Goal: Obtain resource: Download file/media

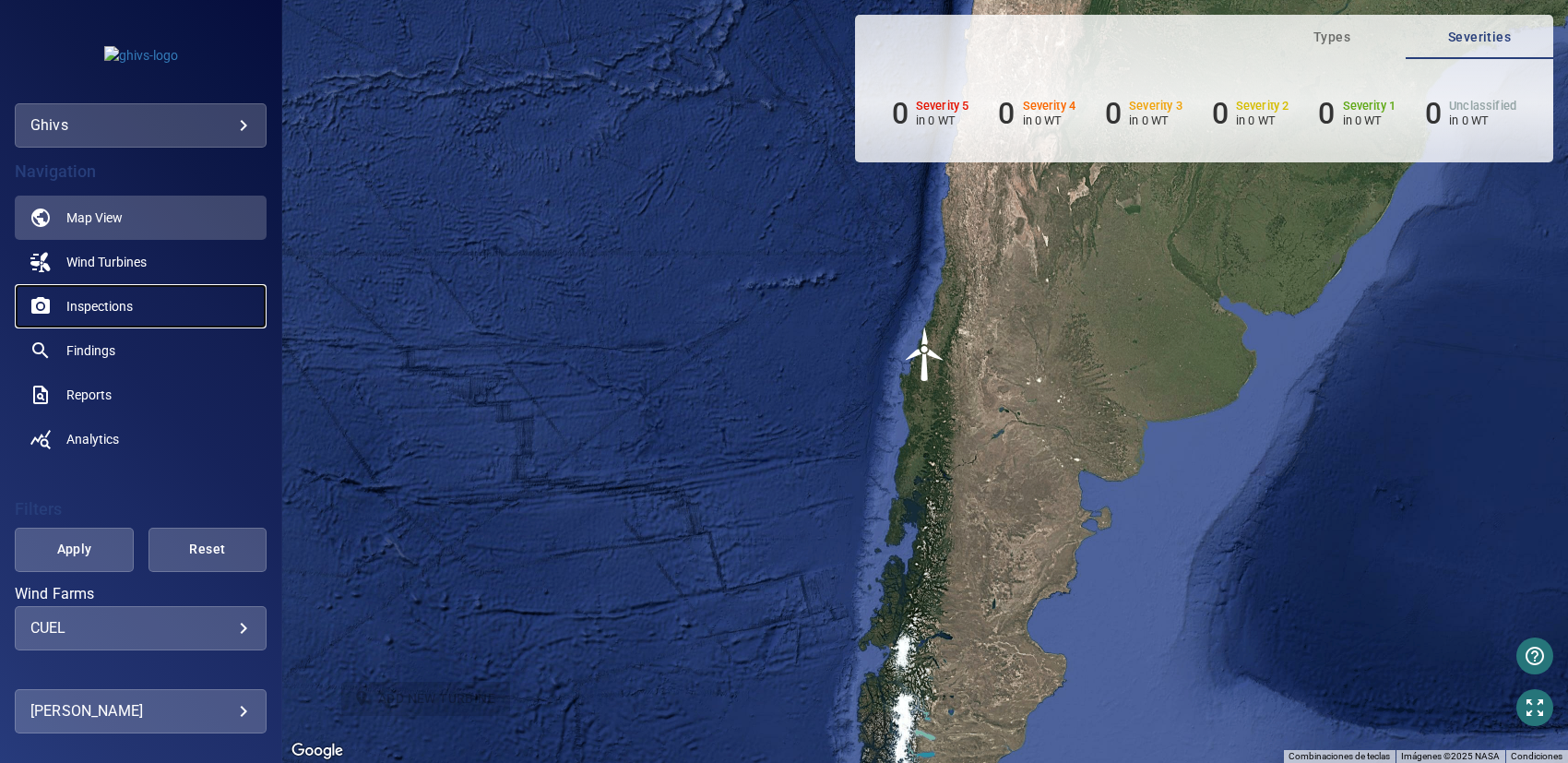
click at [102, 308] on span "Inspections" at bounding box center [99, 306] width 66 height 18
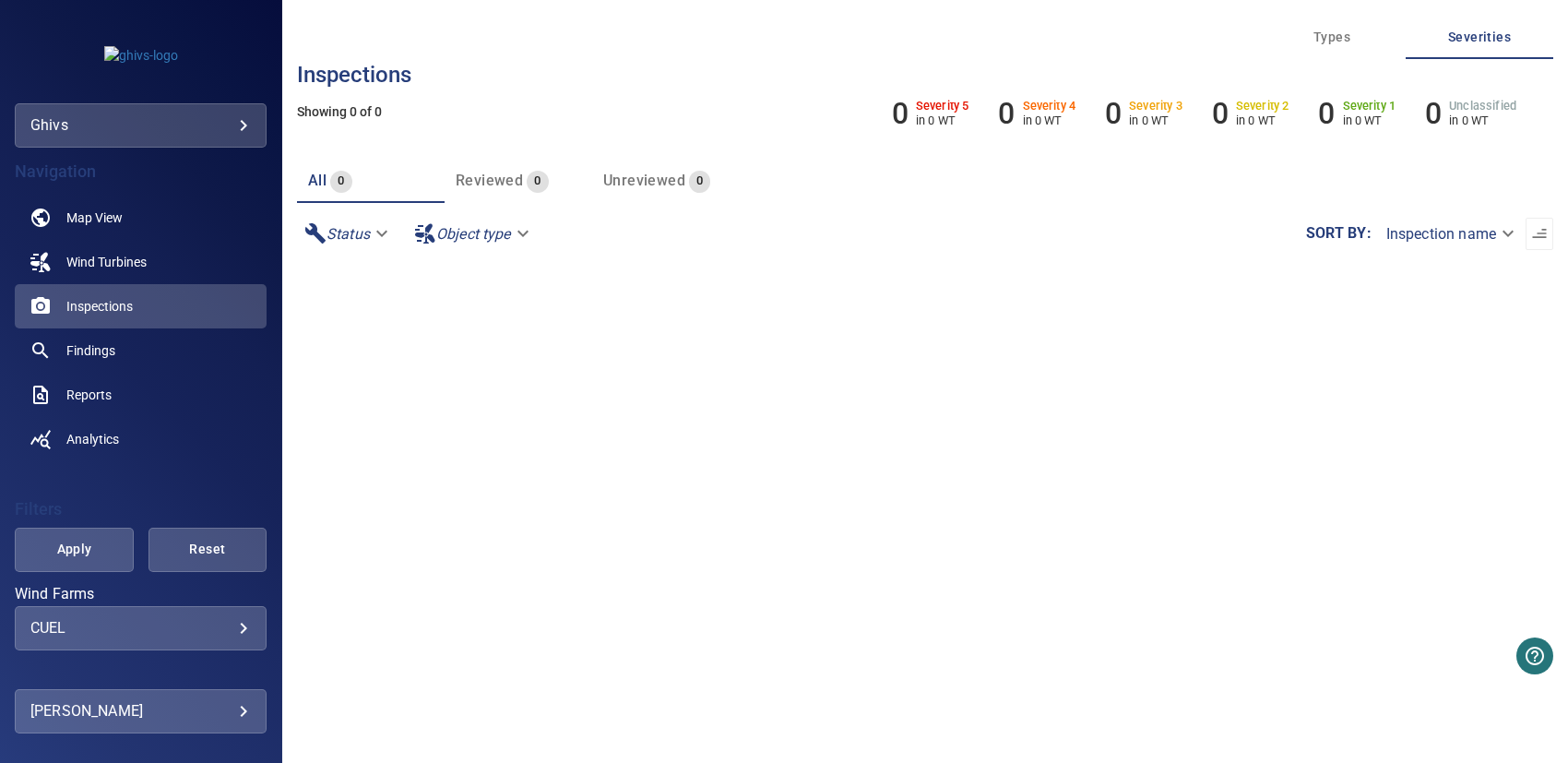
click at [104, 111] on body "**********" at bounding box center [784, 382] width 1568 height 763
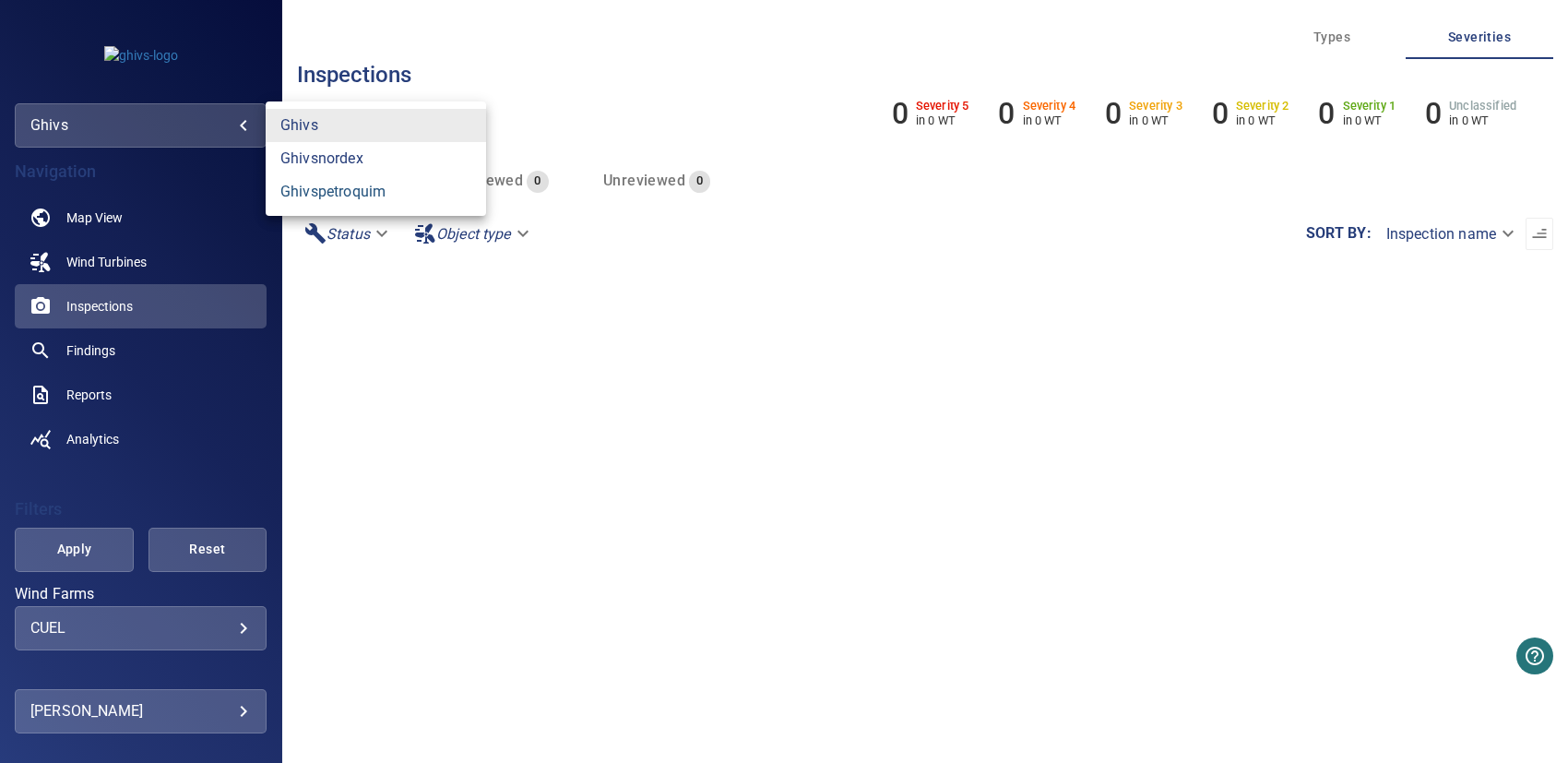
click at [316, 191] on link "ghivspetroquim" at bounding box center [375, 191] width 220 height 34
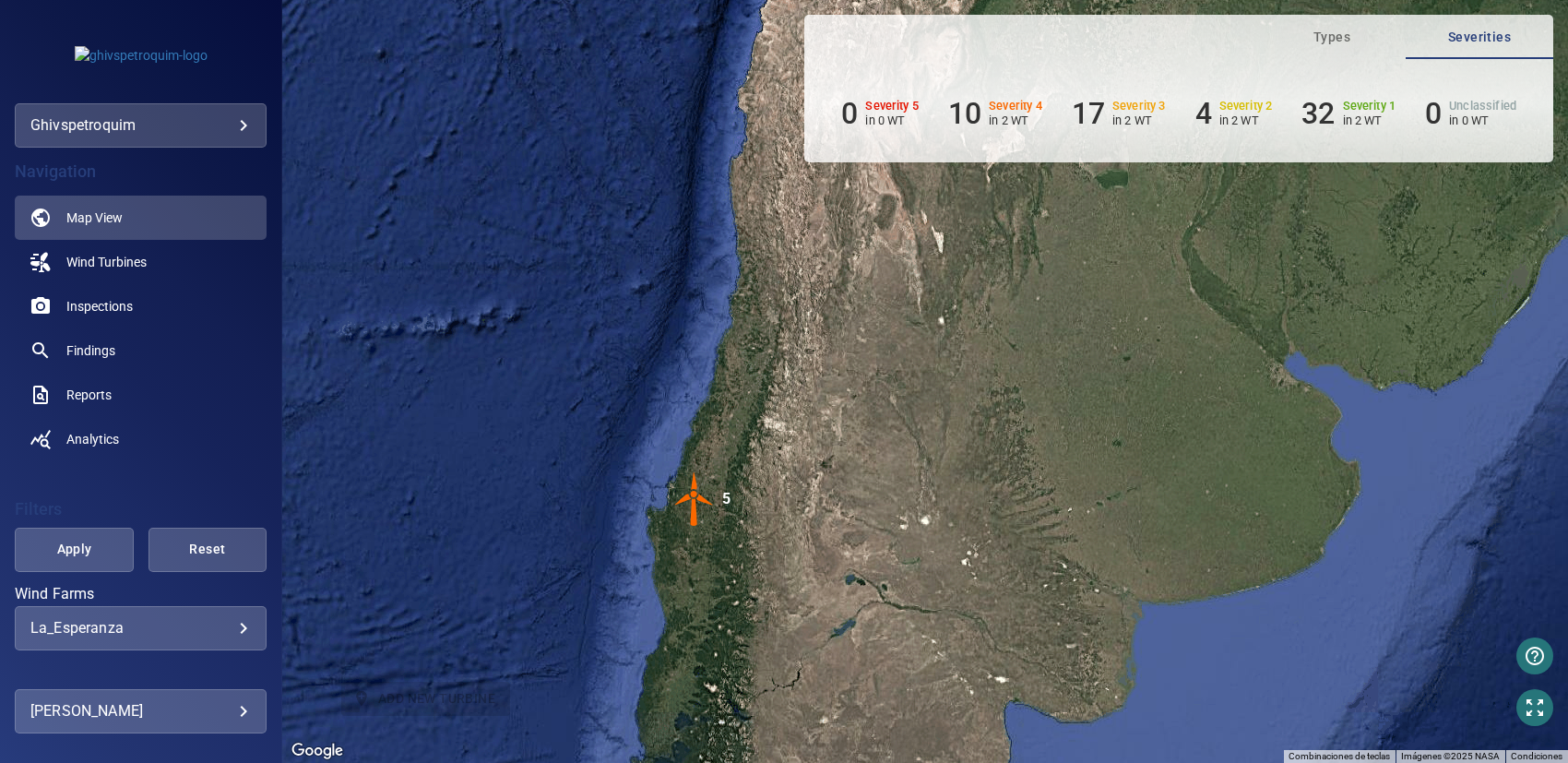
click at [707, 481] on img "5" at bounding box center [695, 499] width 56 height 56
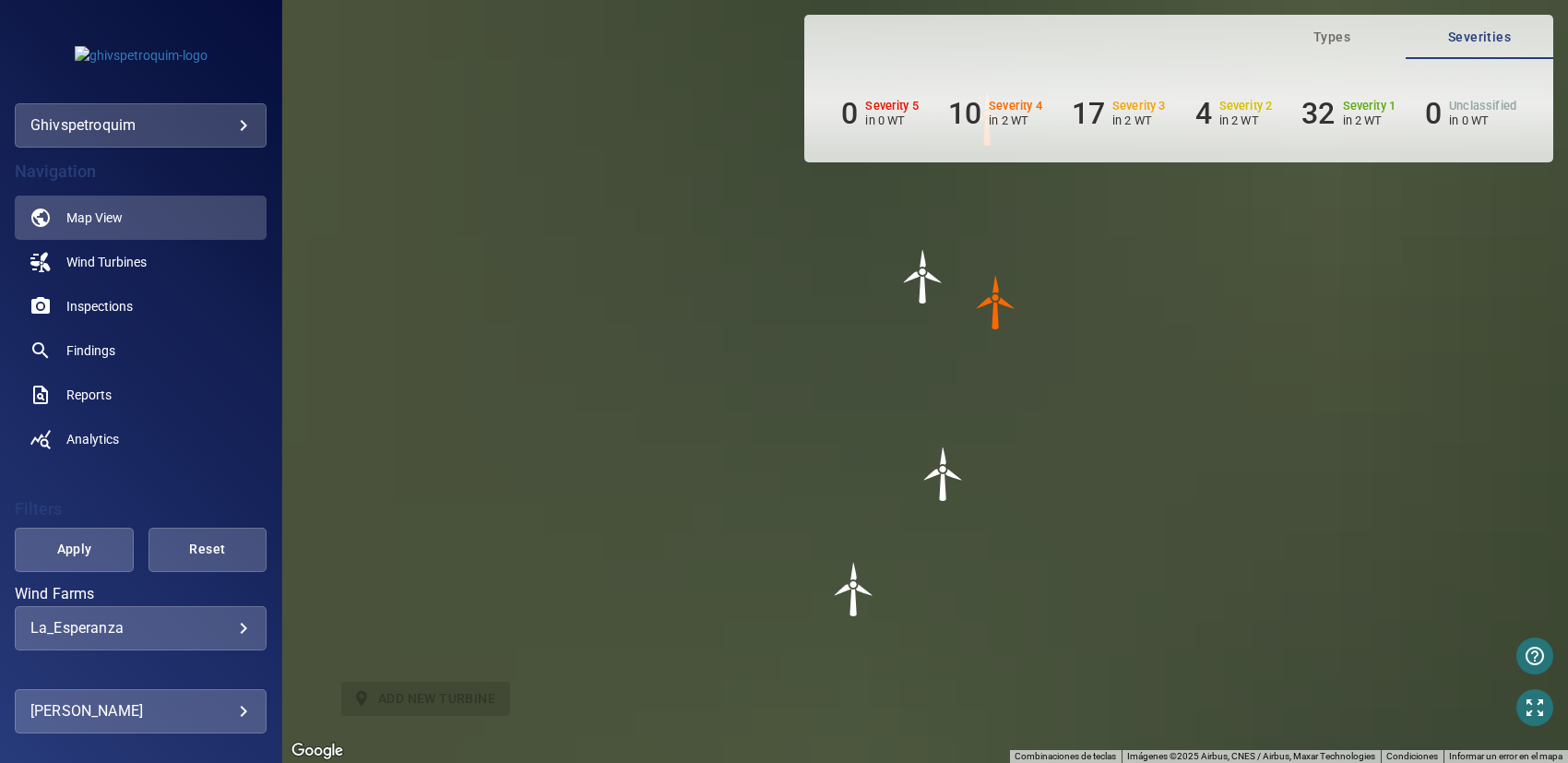
click at [998, 315] on img "WTG3" at bounding box center [997, 303] width 56 height 56
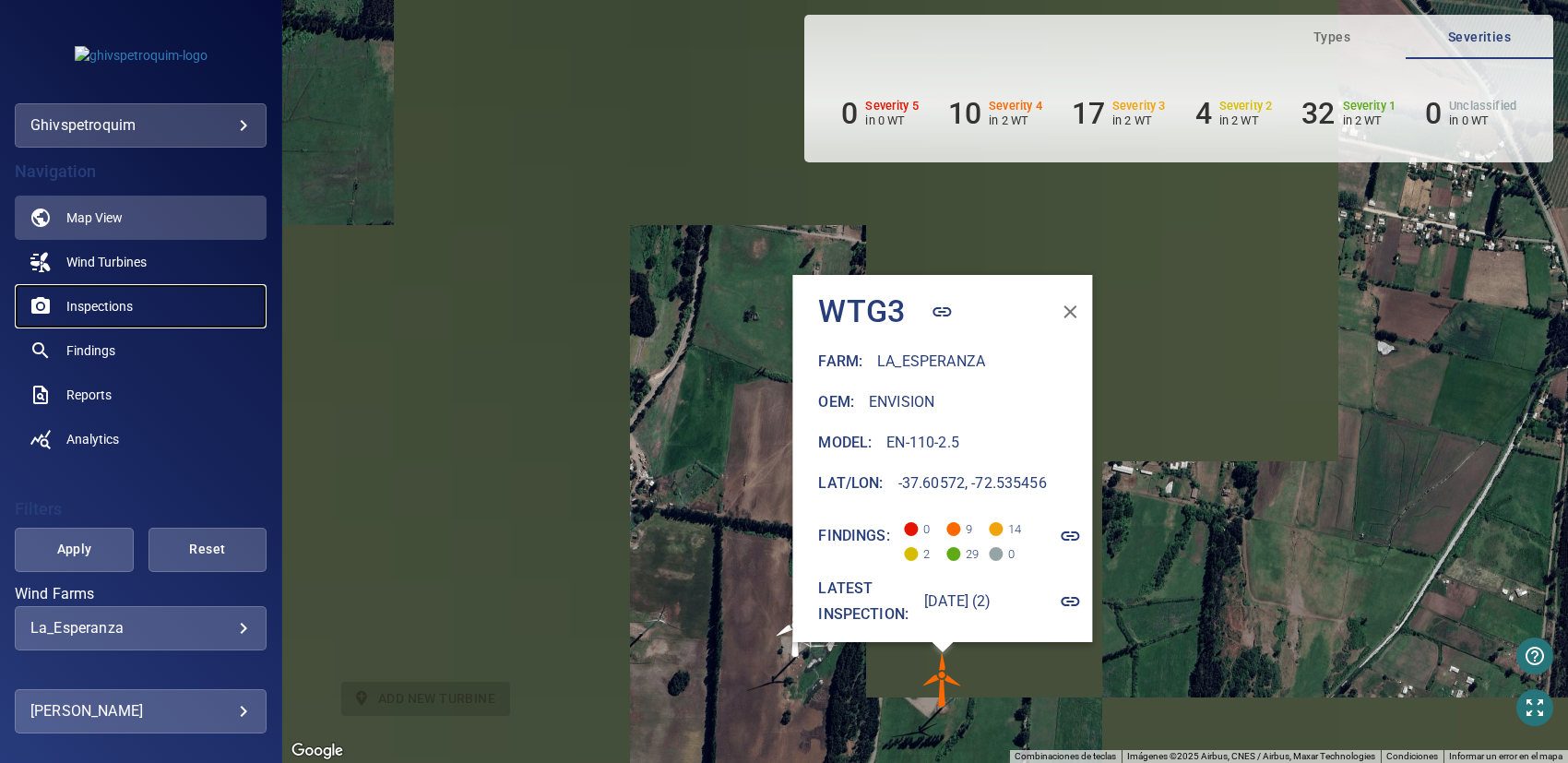
click at [155, 308] on link "Inspections" at bounding box center [140, 307] width 252 height 44
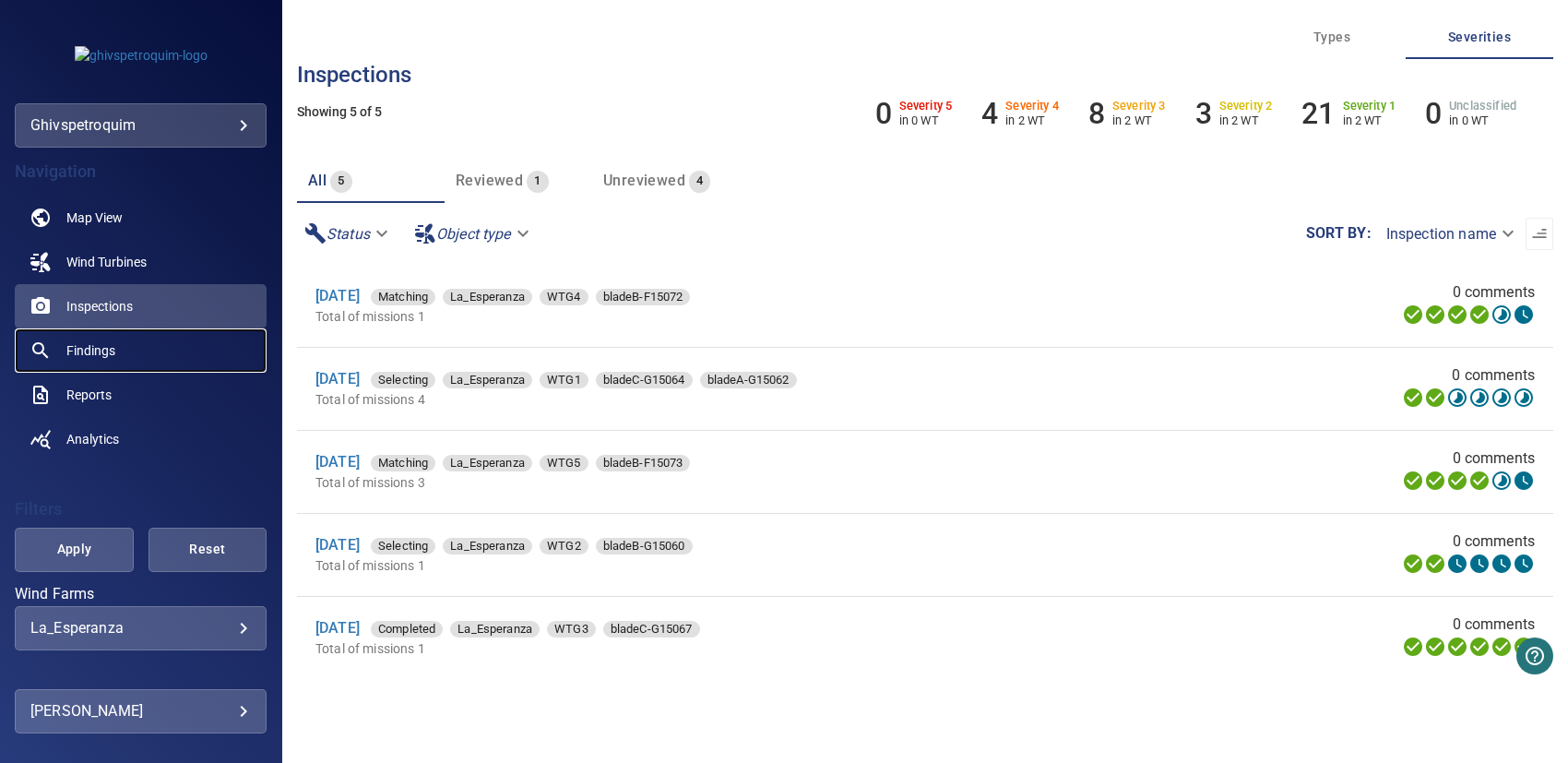
click at [165, 351] on link "Findings" at bounding box center [140, 351] width 252 height 44
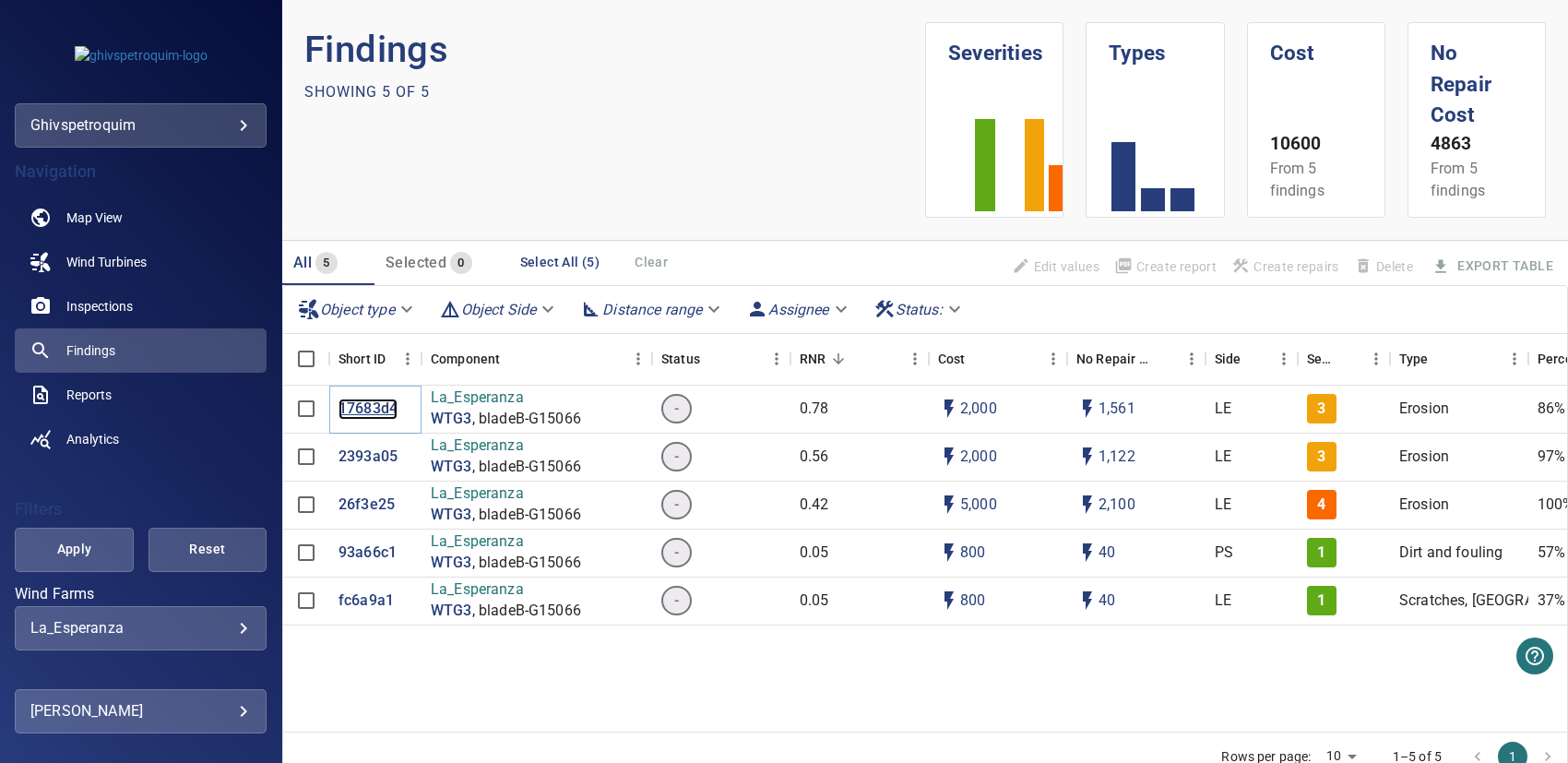
click at [379, 410] on p "17683d4" at bounding box center [367, 409] width 59 height 21
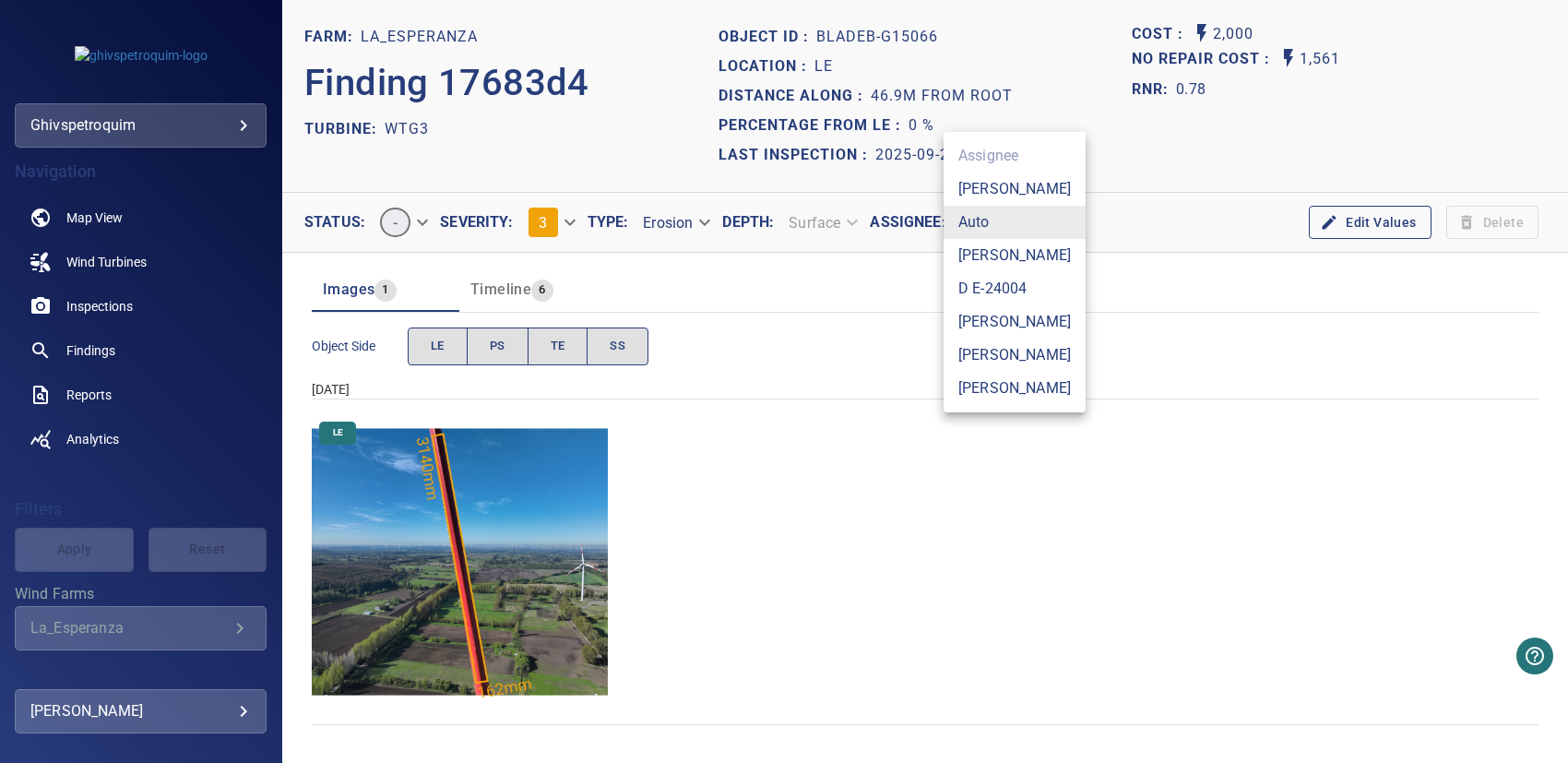
click at [992, 226] on body "**********" at bounding box center [784, 382] width 1568 height 763
click at [1128, 212] on div at bounding box center [784, 382] width 1568 height 763
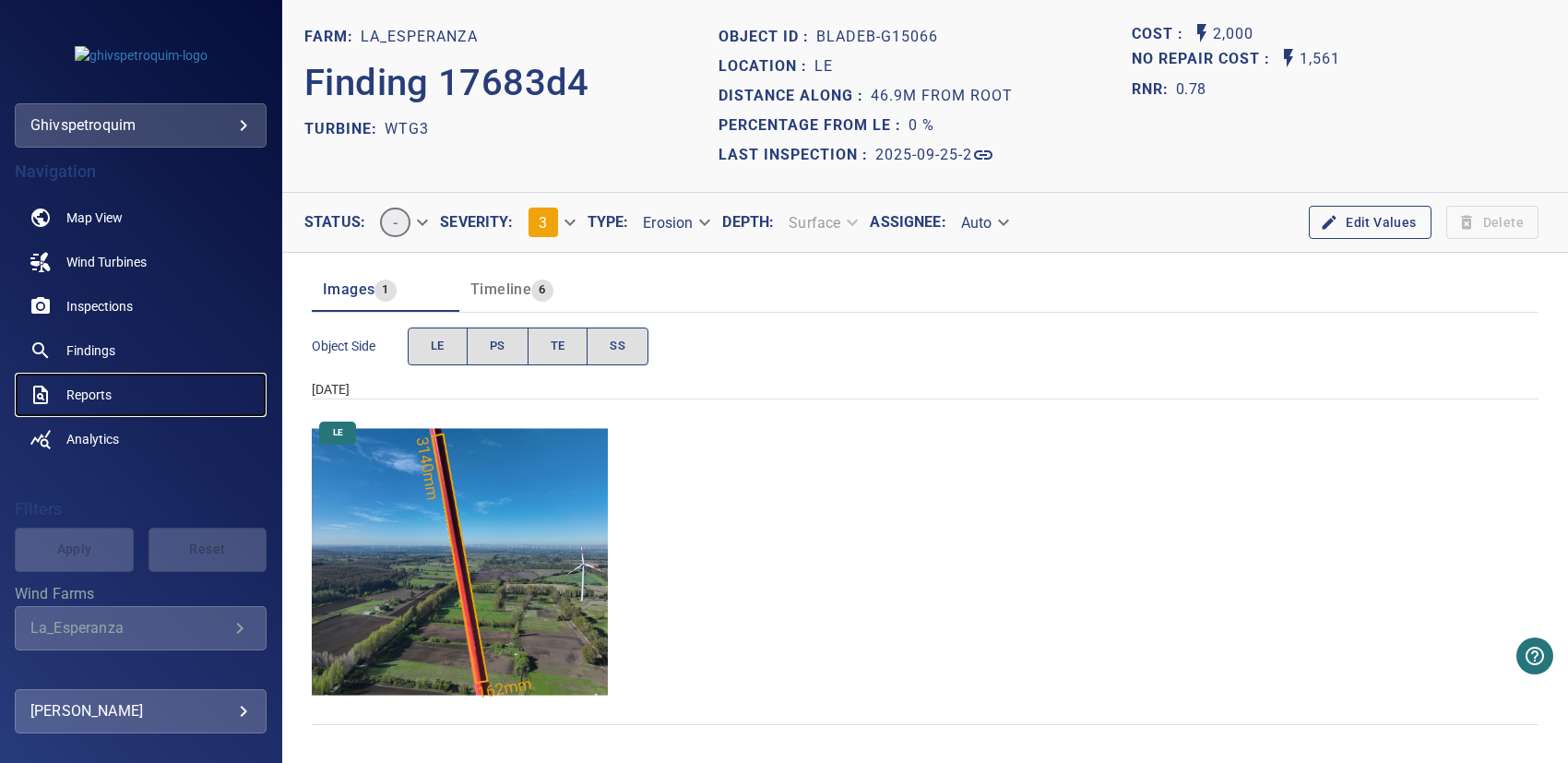
click at [108, 396] on span "Reports" at bounding box center [88, 394] width 45 height 18
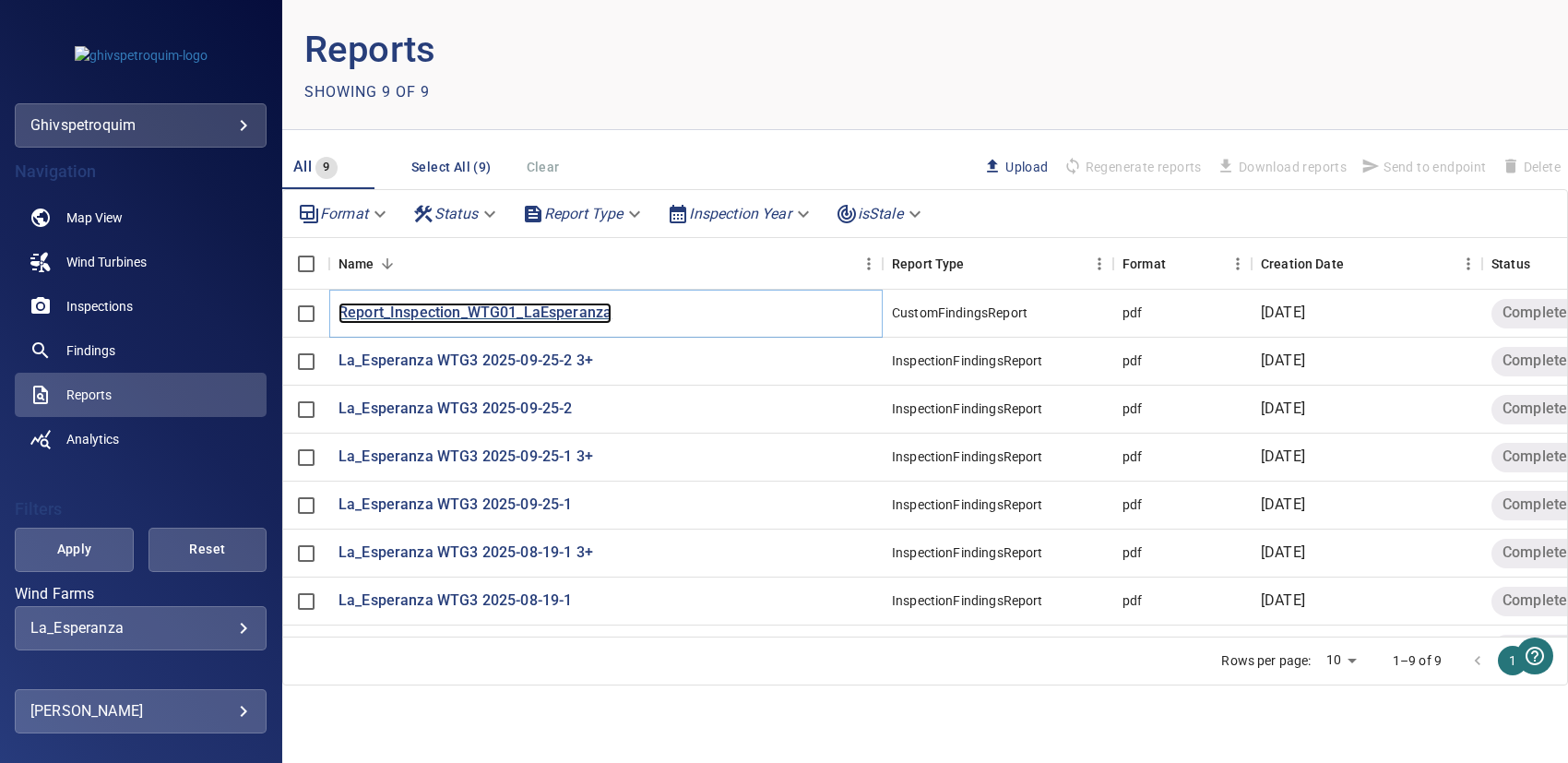
click at [540, 314] on p "Report_Inspection_WTG01_LaEsperanza" at bounding box center [475, 313] width 273 height 21
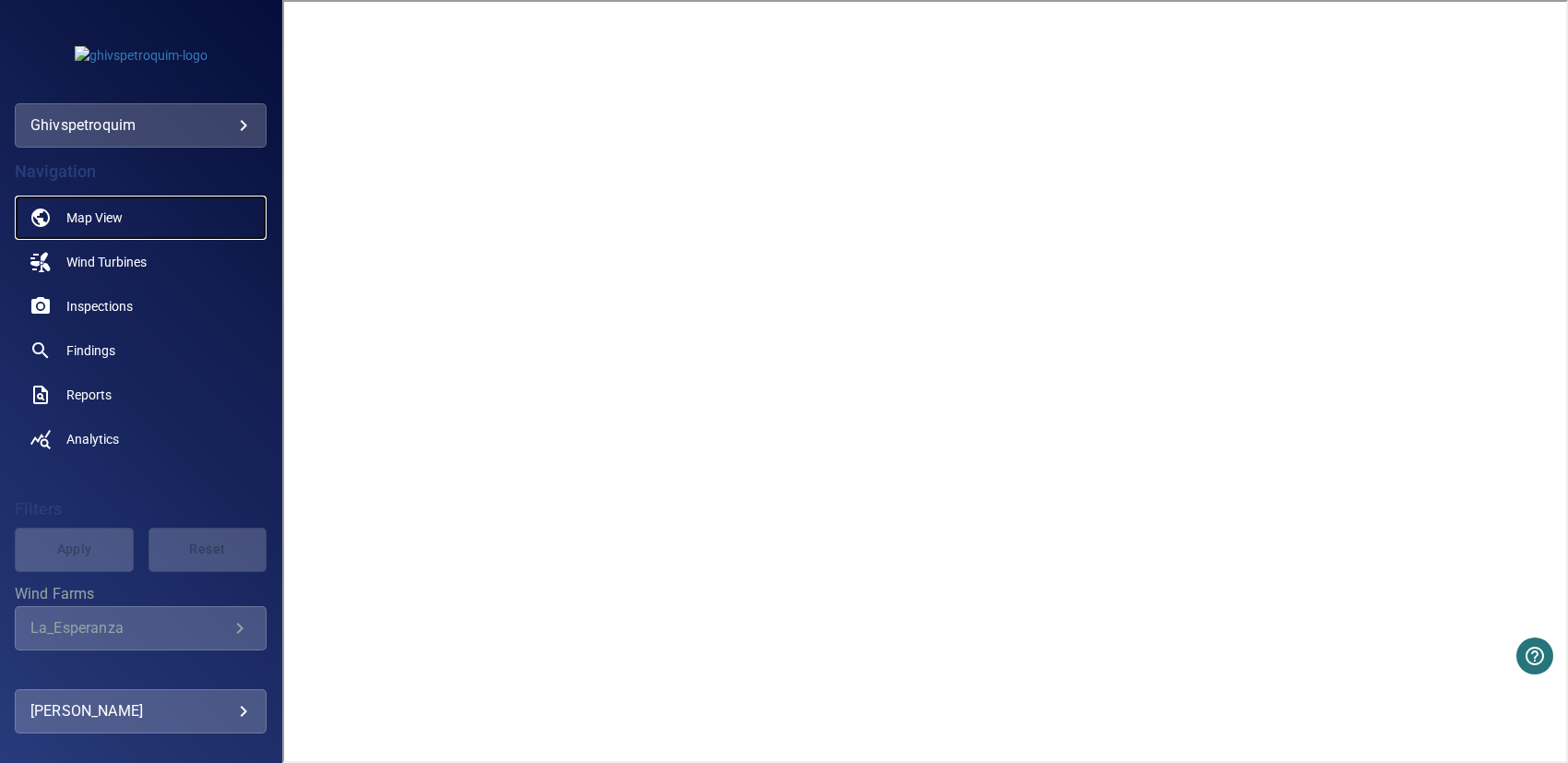
drag, startPoint x: 294, startPoint y: 160, endPoint x: 107, endPoint y: 217, distance: 195.5
click at [107, 217] on span "Map View" at bounding box center [94, 217] width 57 height 18
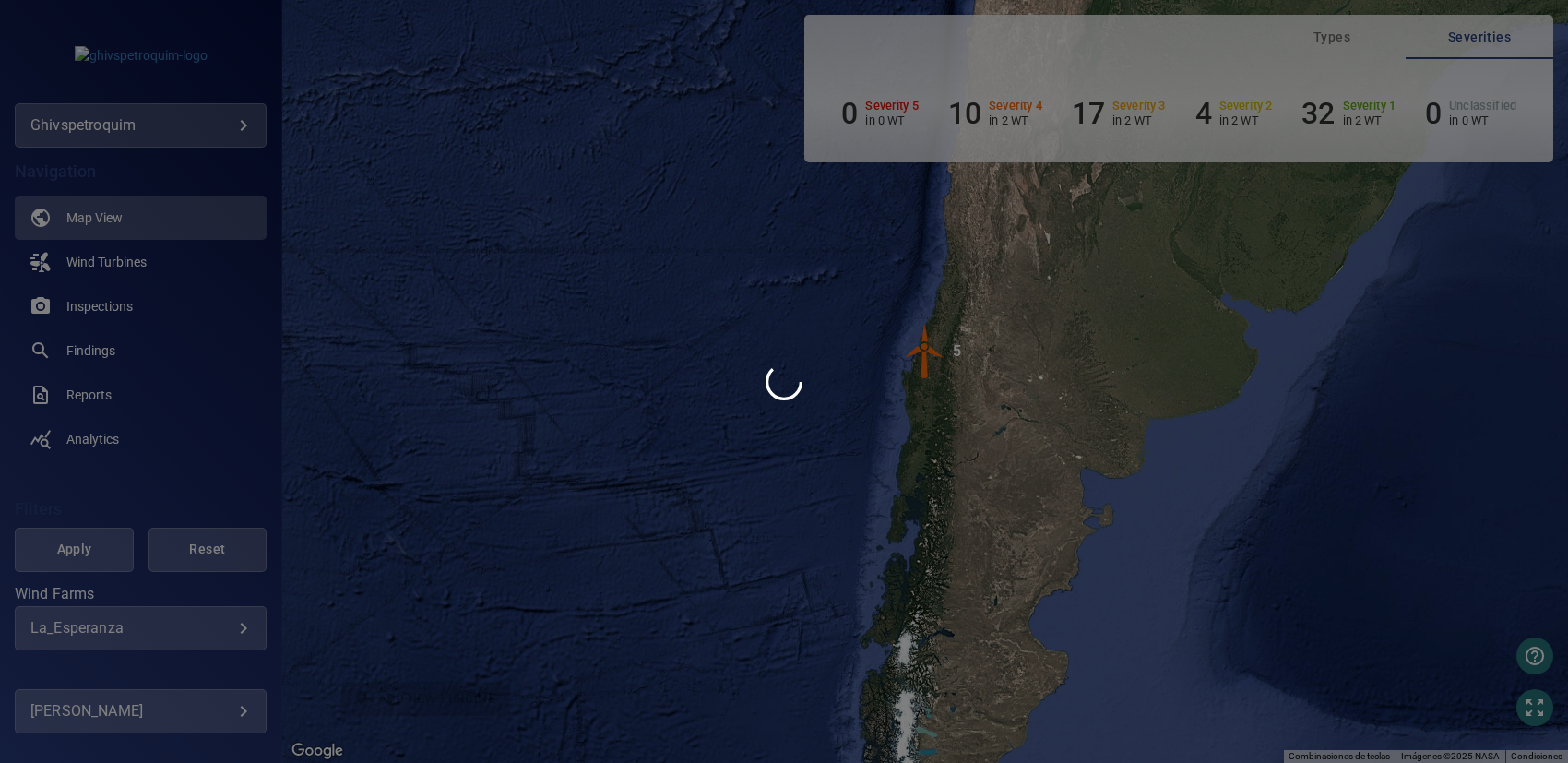
click at [148, 268] on div at bounding box center [784, 382] width 1568 height 763
drag, startPoint x: 270, startPoint y: 299, endPoint x: 282, endPoint y: 330, distance: 33.2
click at [281, 329] on div at bounding box center [784, 382] width 1568 height 763
drag, startPoint x: 66, startPoint y: 224, endPoint x: 79, endPoint y: 223, distance: 13.0
click at [67, 224] on div at bounding box center [784, 382] width 1568 height 763
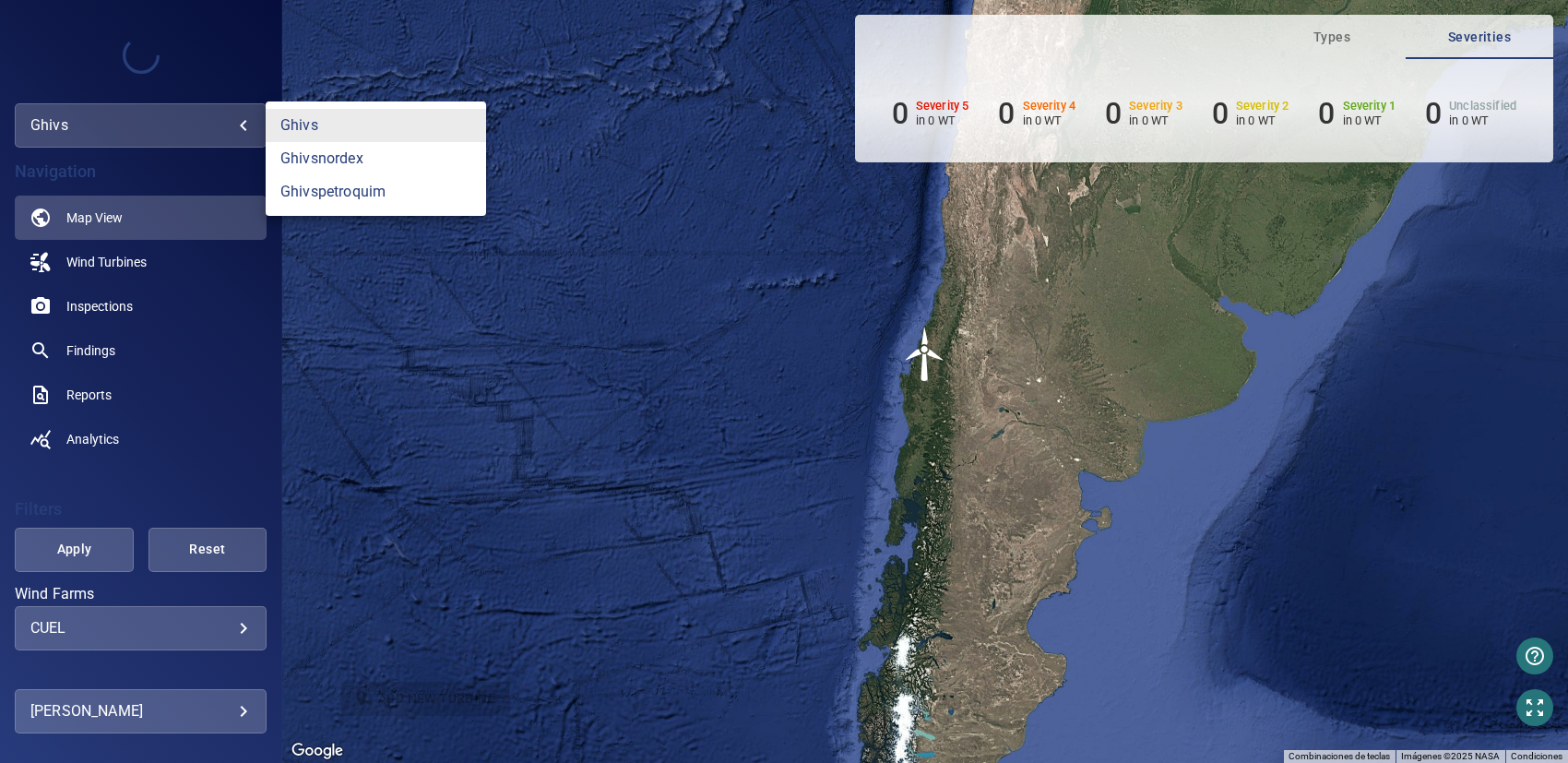
click at [148, 128] on body "**********" at bounding box center [784, 382] width 1568 height 763
click at [351, 192] on link "ghivspetroquim" at bounding box center [375, 191] width 220 height 34
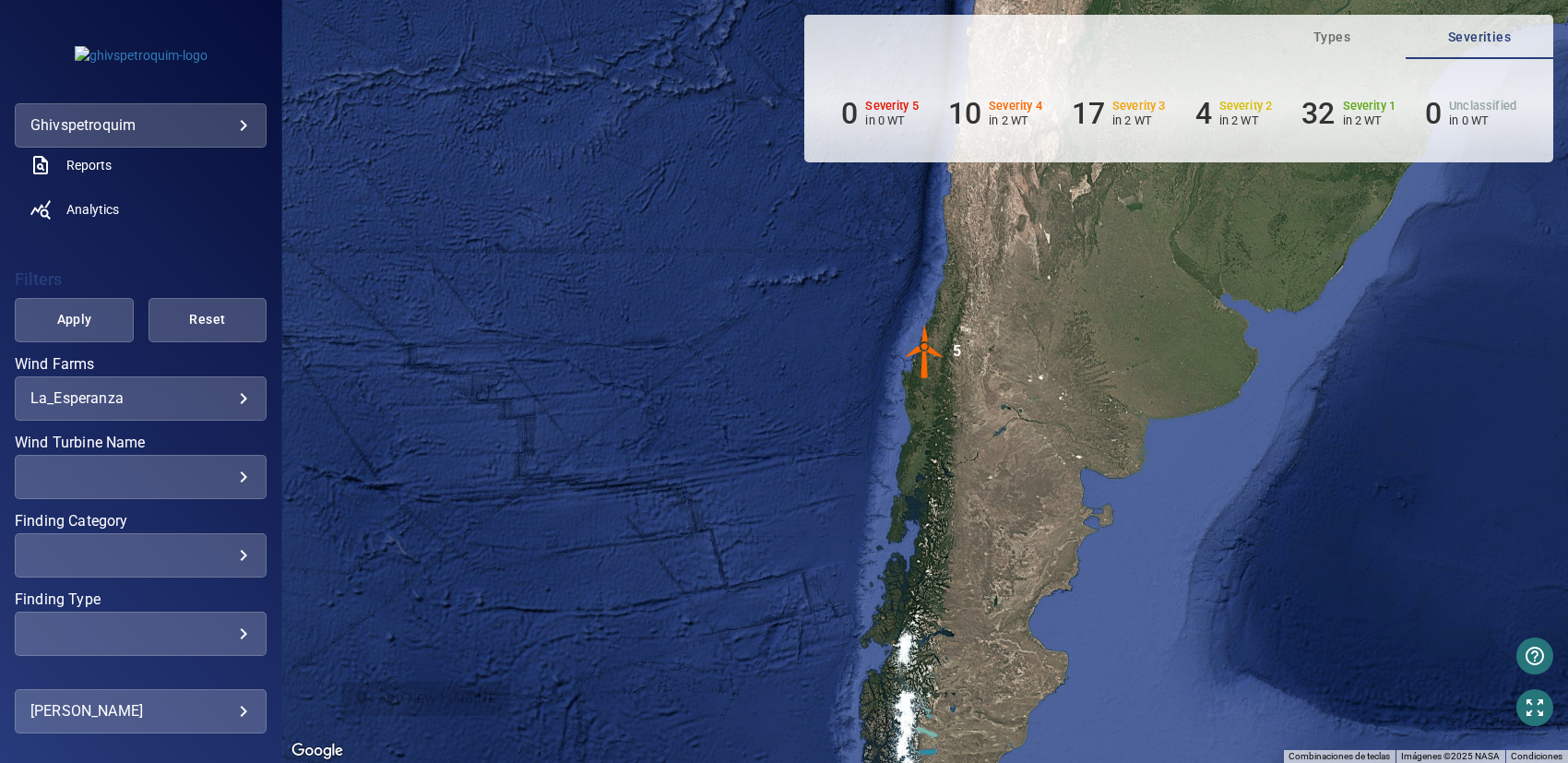
scroll to position [300, 0]
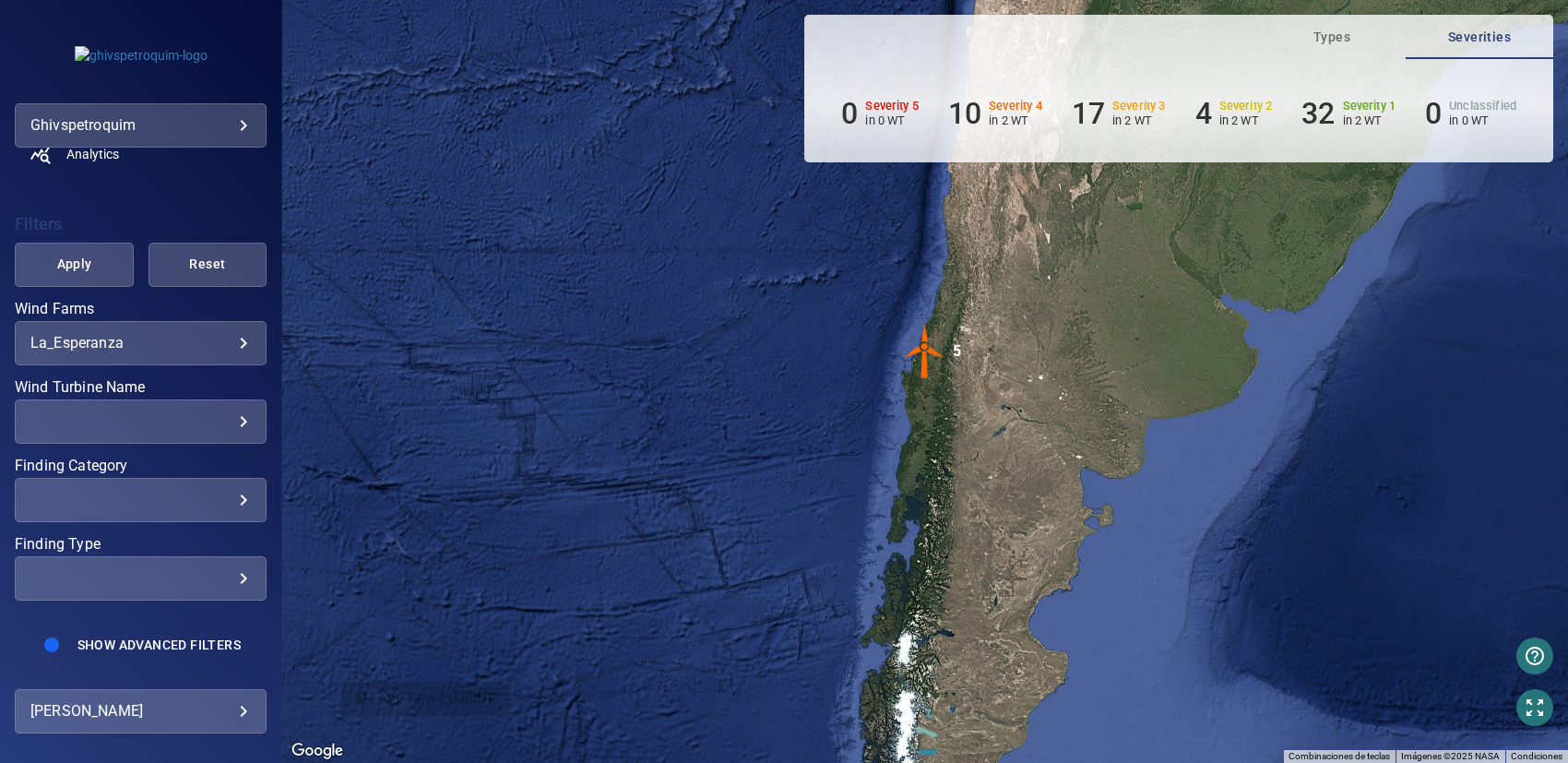
click at [202, 710] on body "**********" at bounding box center [784, 382] width 1568 height 763
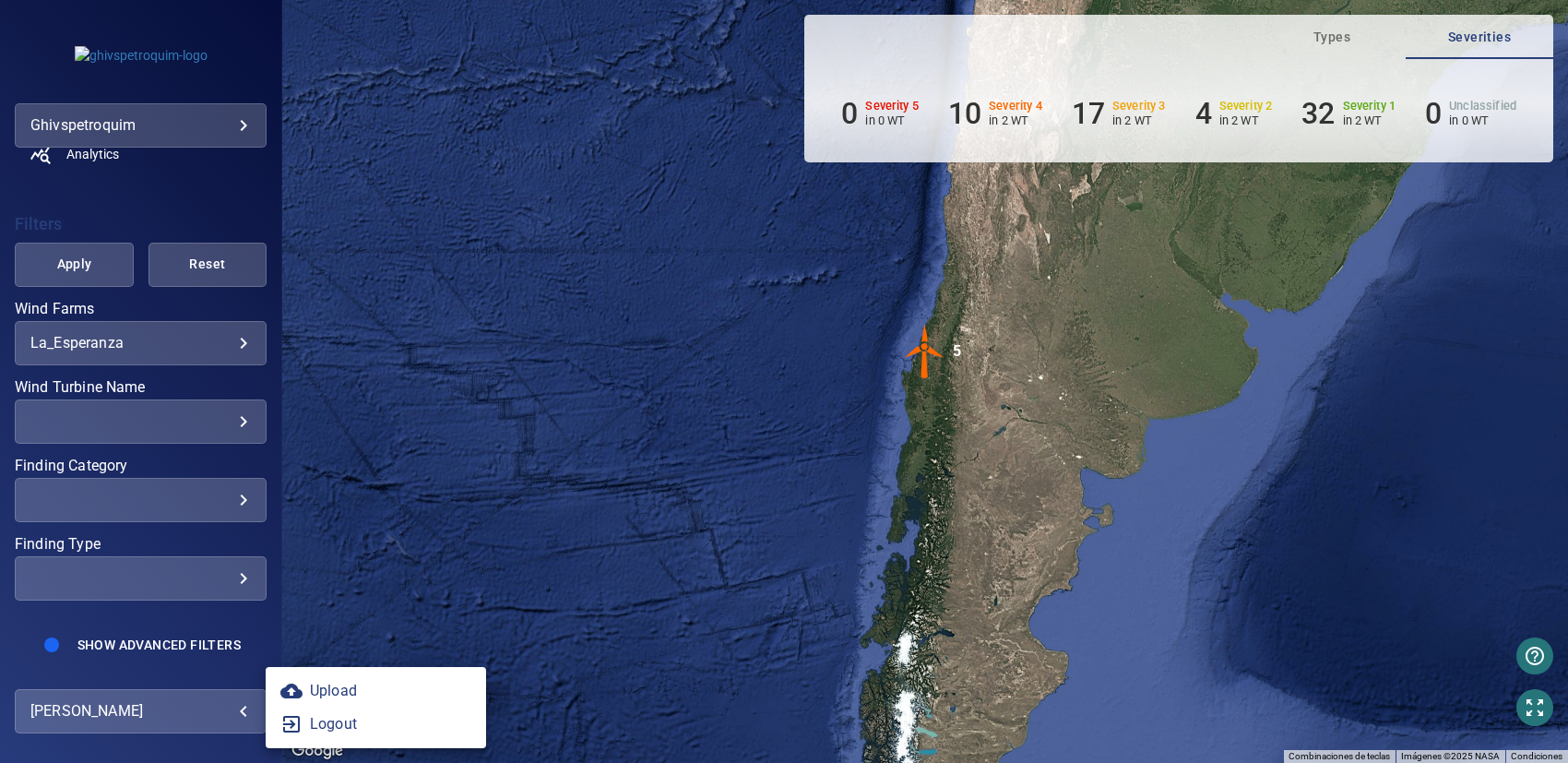
click at [279, 224] on div at bounding box center [784, 382] width 1568 height 763
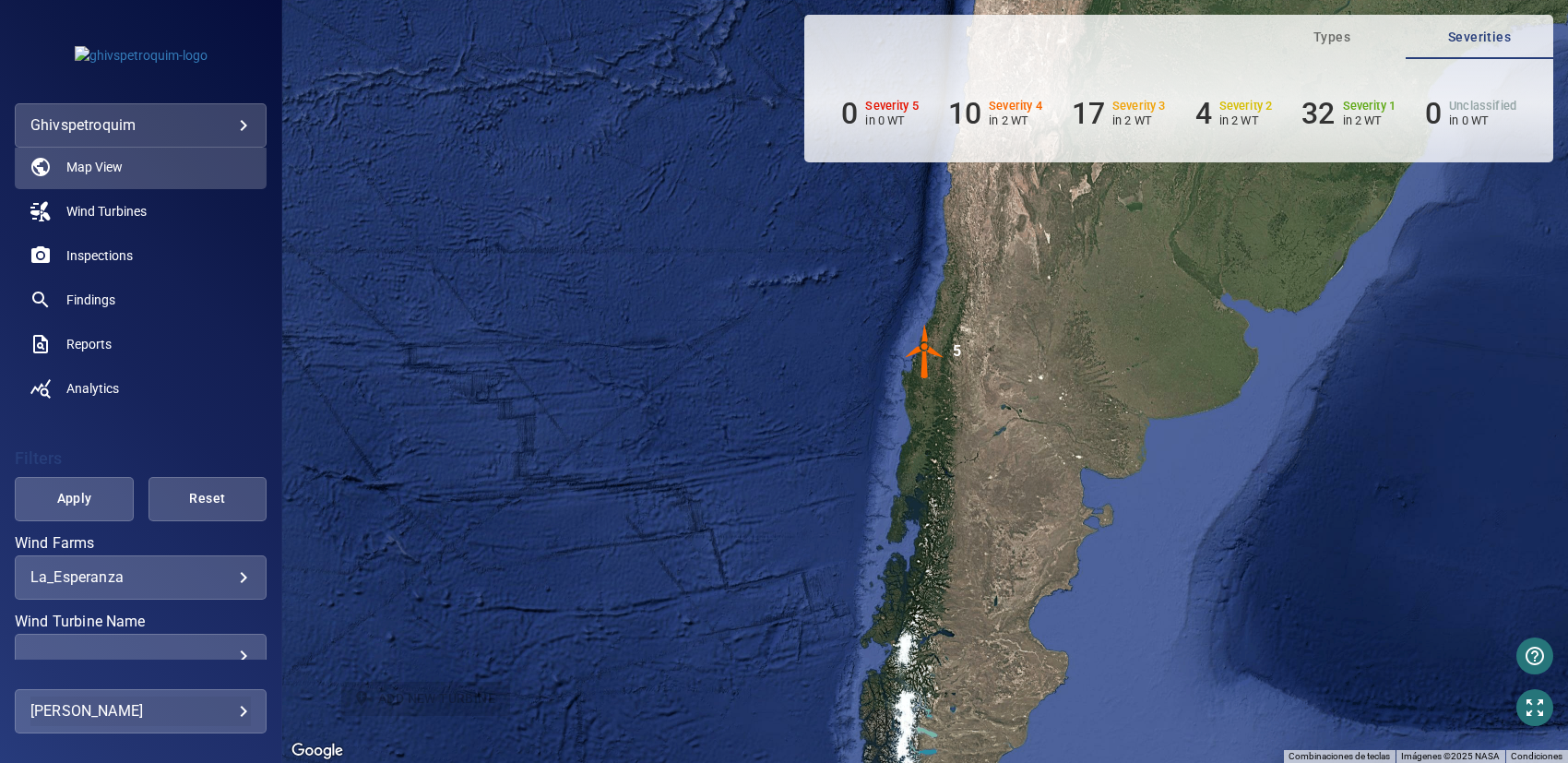
scroll to position [0, 0]
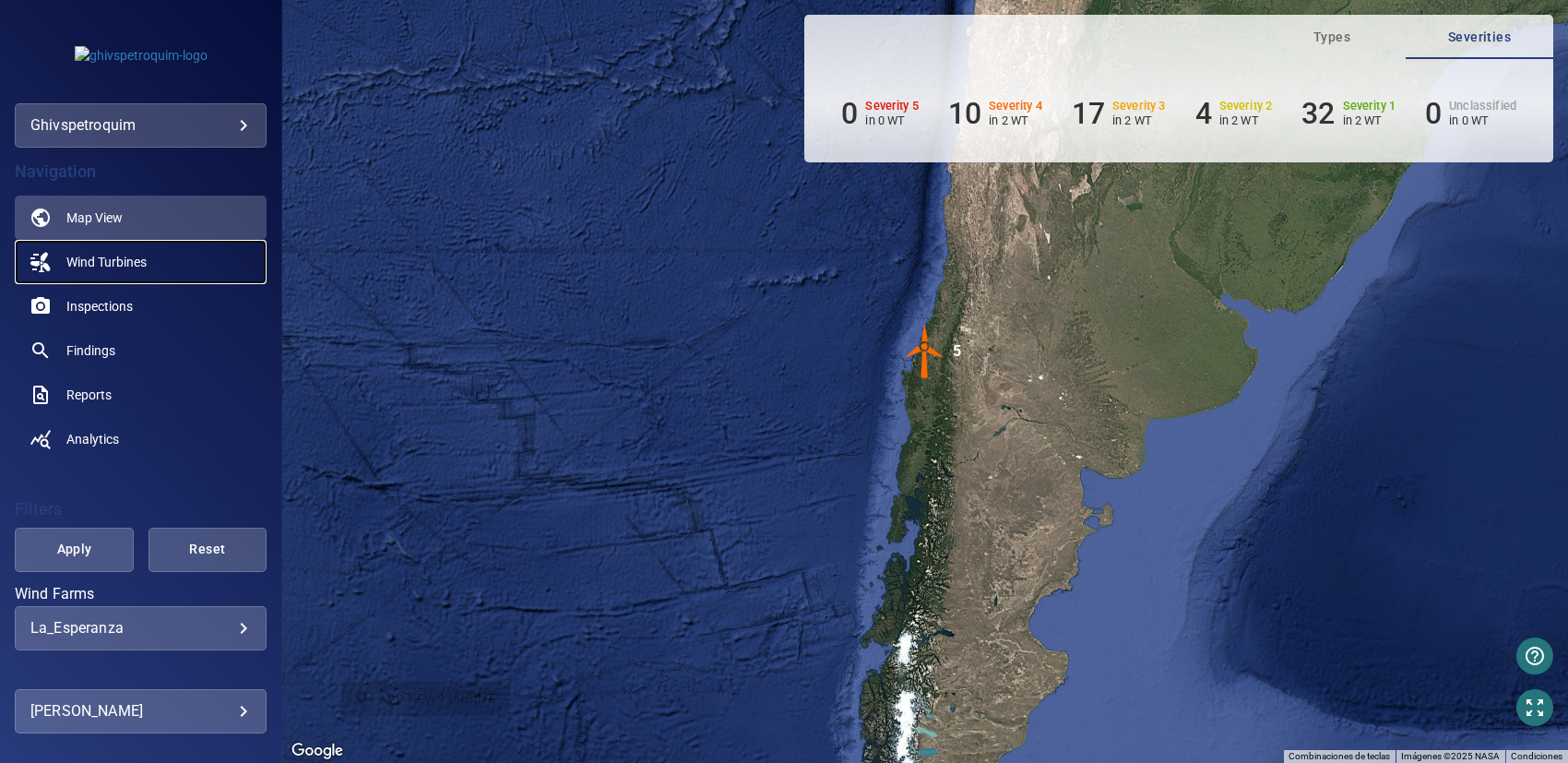
click at [100, 261] on span "Wind Turbines" at bounding box center [106, 261] width 80 height 18
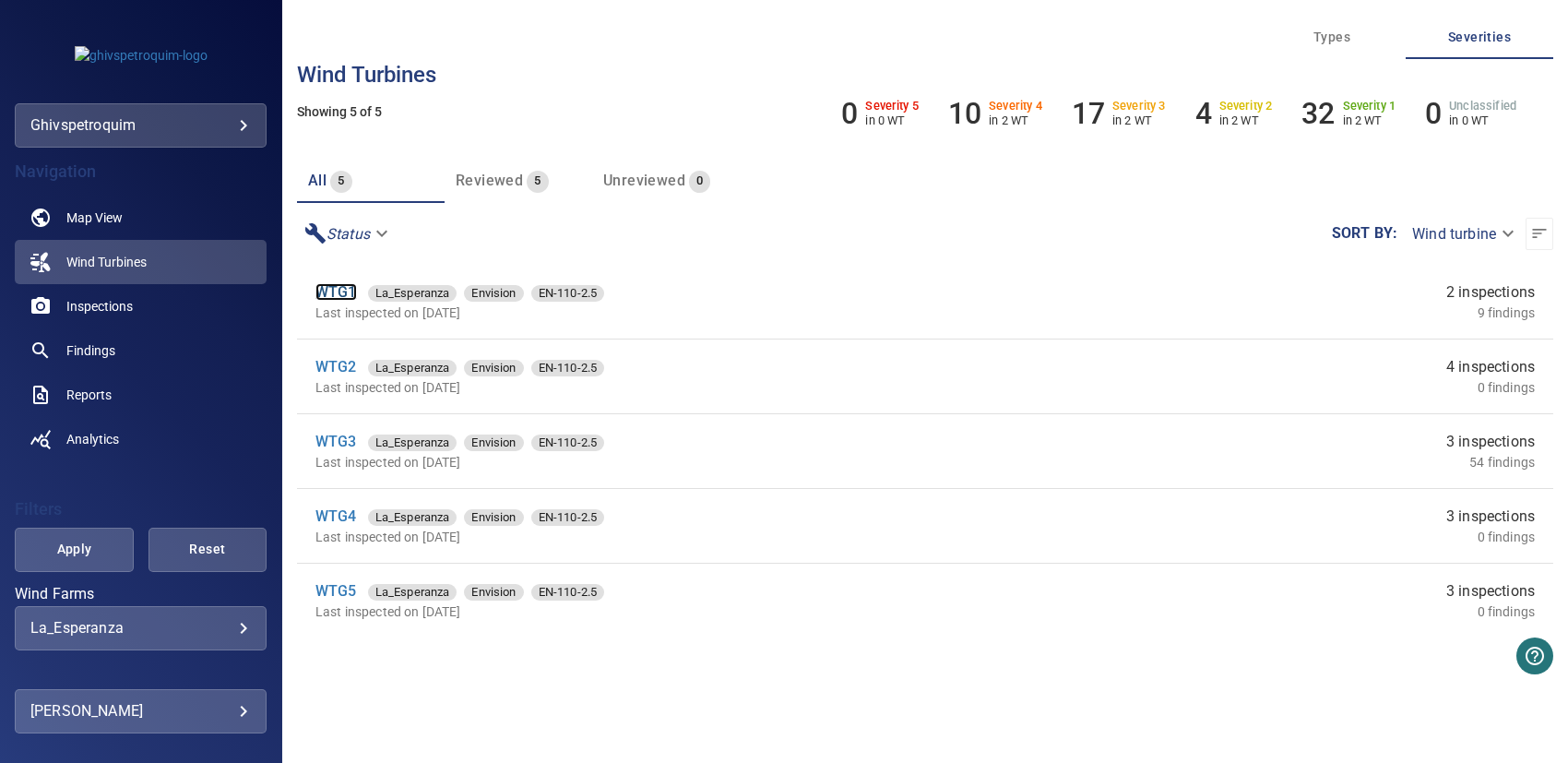
click at [325, 297] on link "WTG1" at bounding box center [336, 292] width 41 height 17
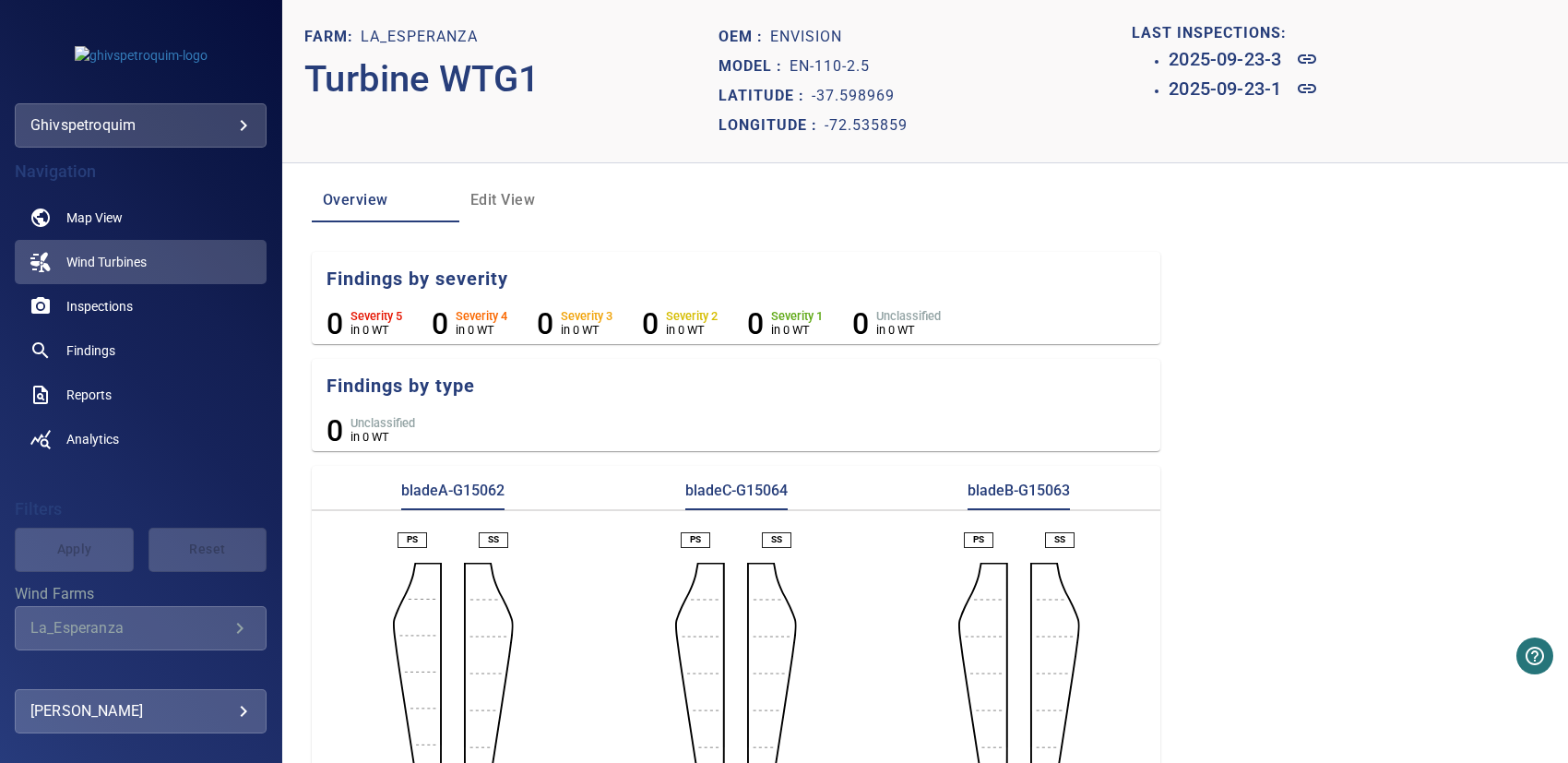
click at [493, 203] on span "Edit View" at bounding box center [533, 200] width 125 height 26
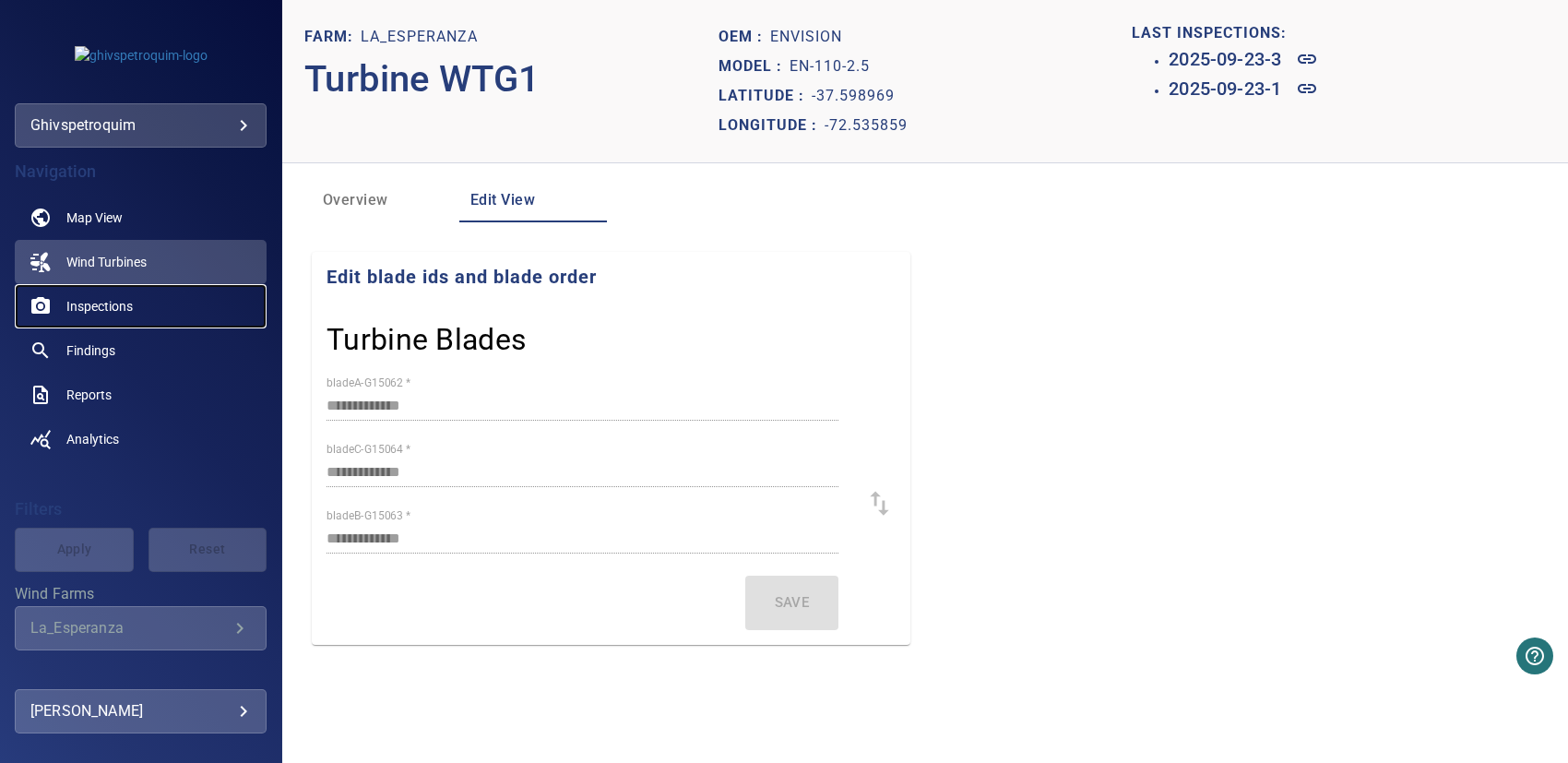
click at [95, 306] on span "Inspections" at bounding box center [99, 306] width 66 height 18
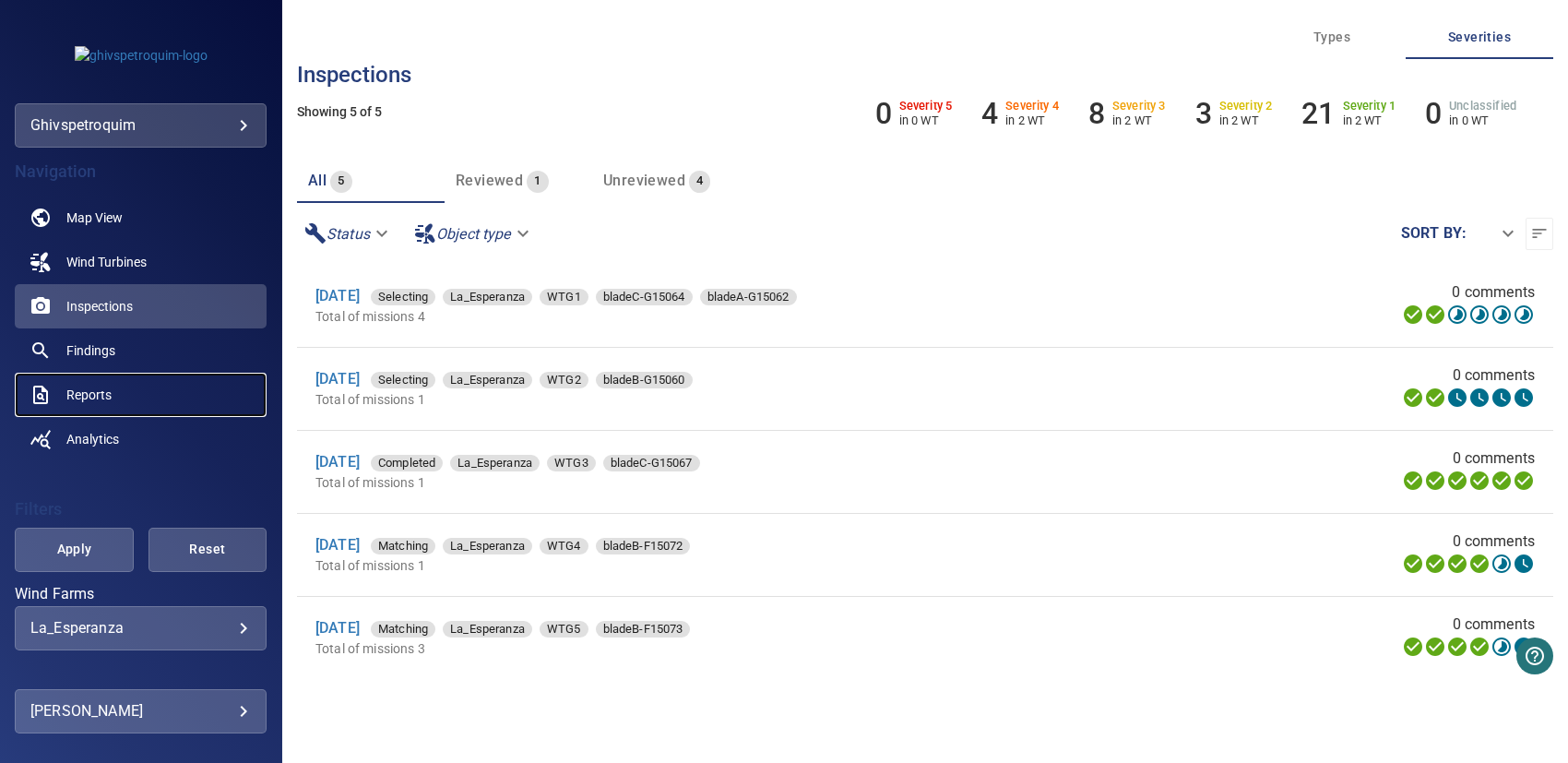
click at [82, 383] on link "Reports" at bounding box center [140, 395] width 252 height 44
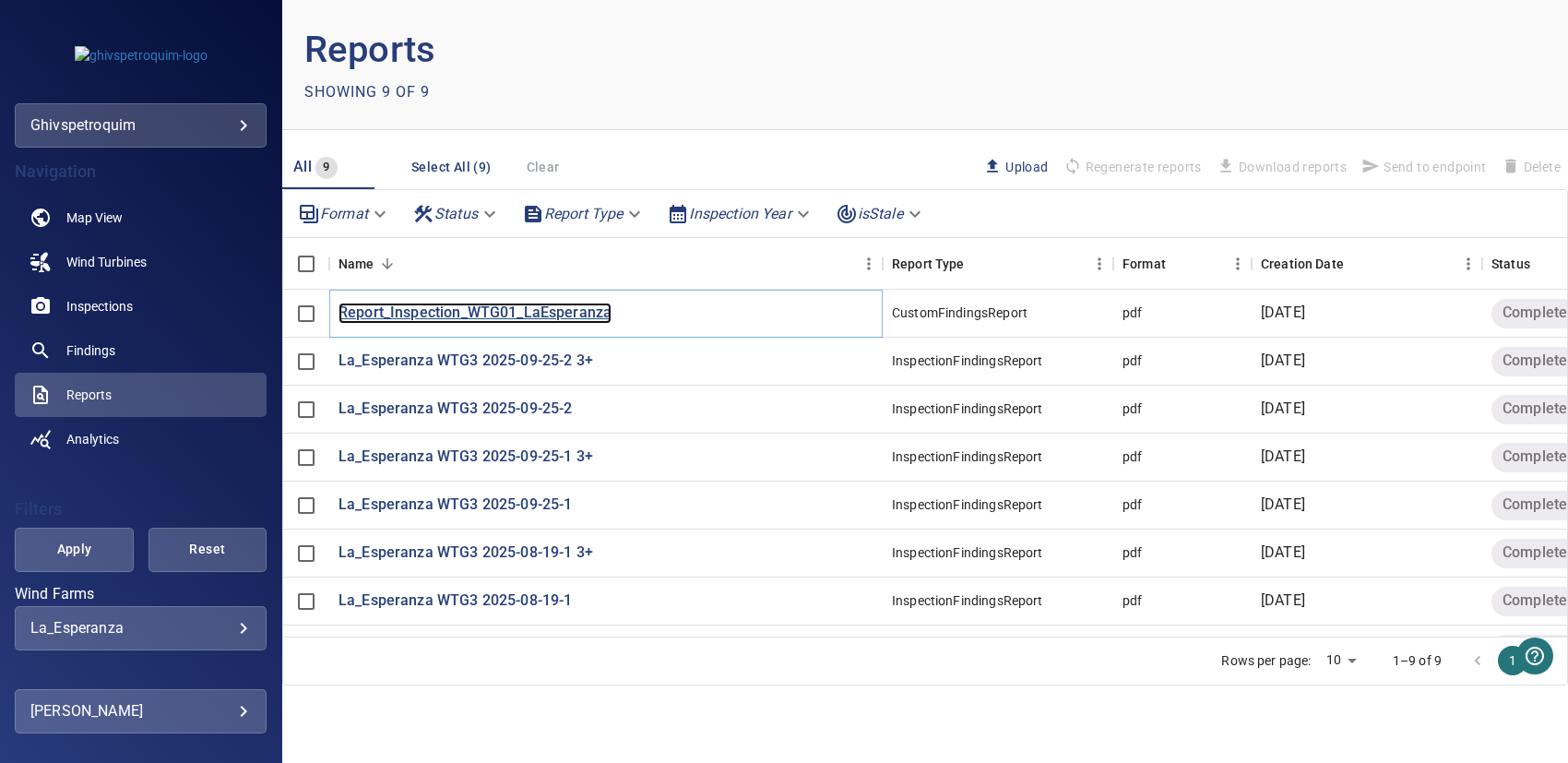
click at [399, 303] on p "Report_Inspection_WTG01_LaEsperanza" at bounding box center [475, 313] width 273 height 21
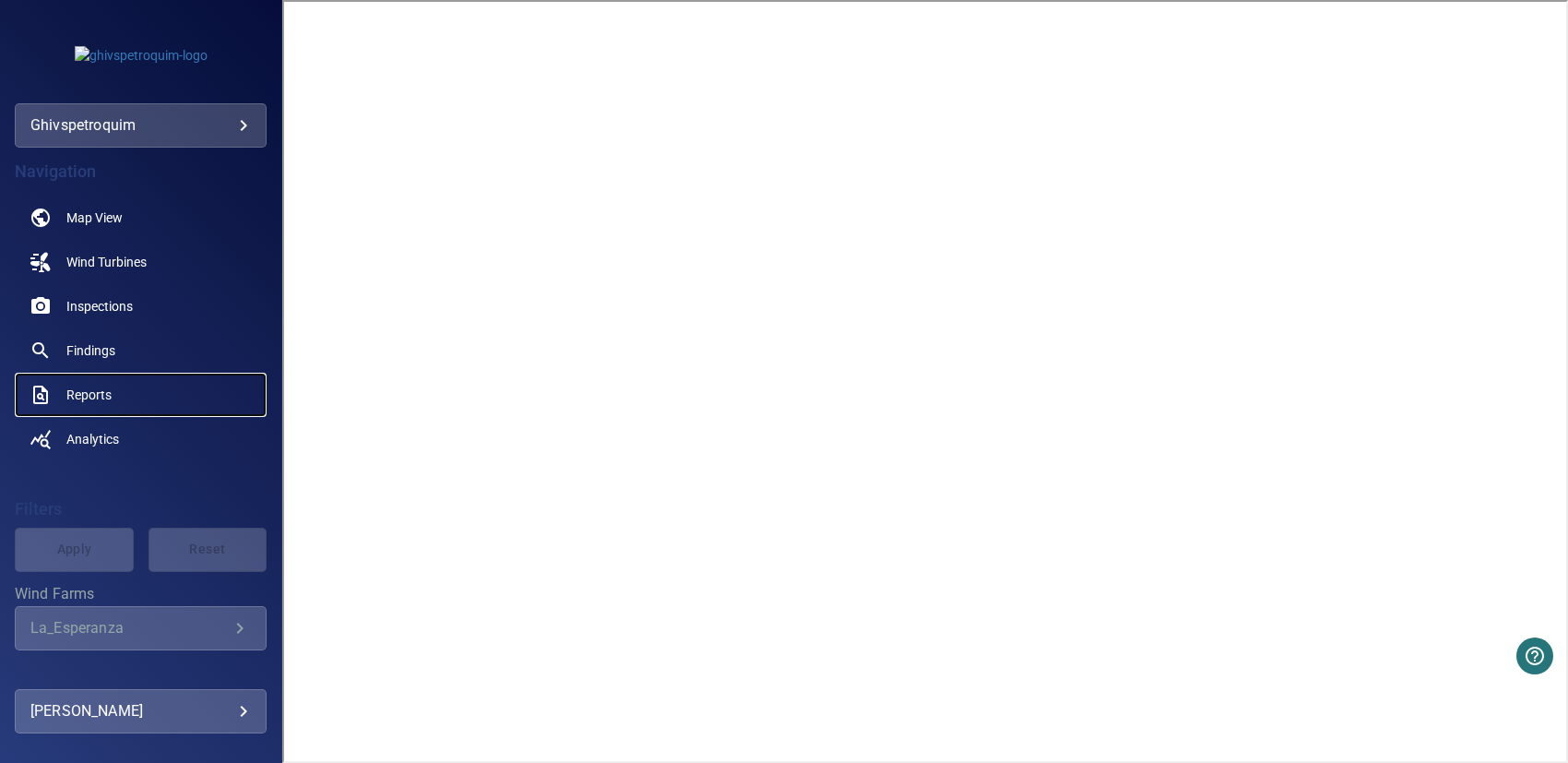
click at [87, 396] on span "Reports" at bounding box center [88, 394] width 45 height 18
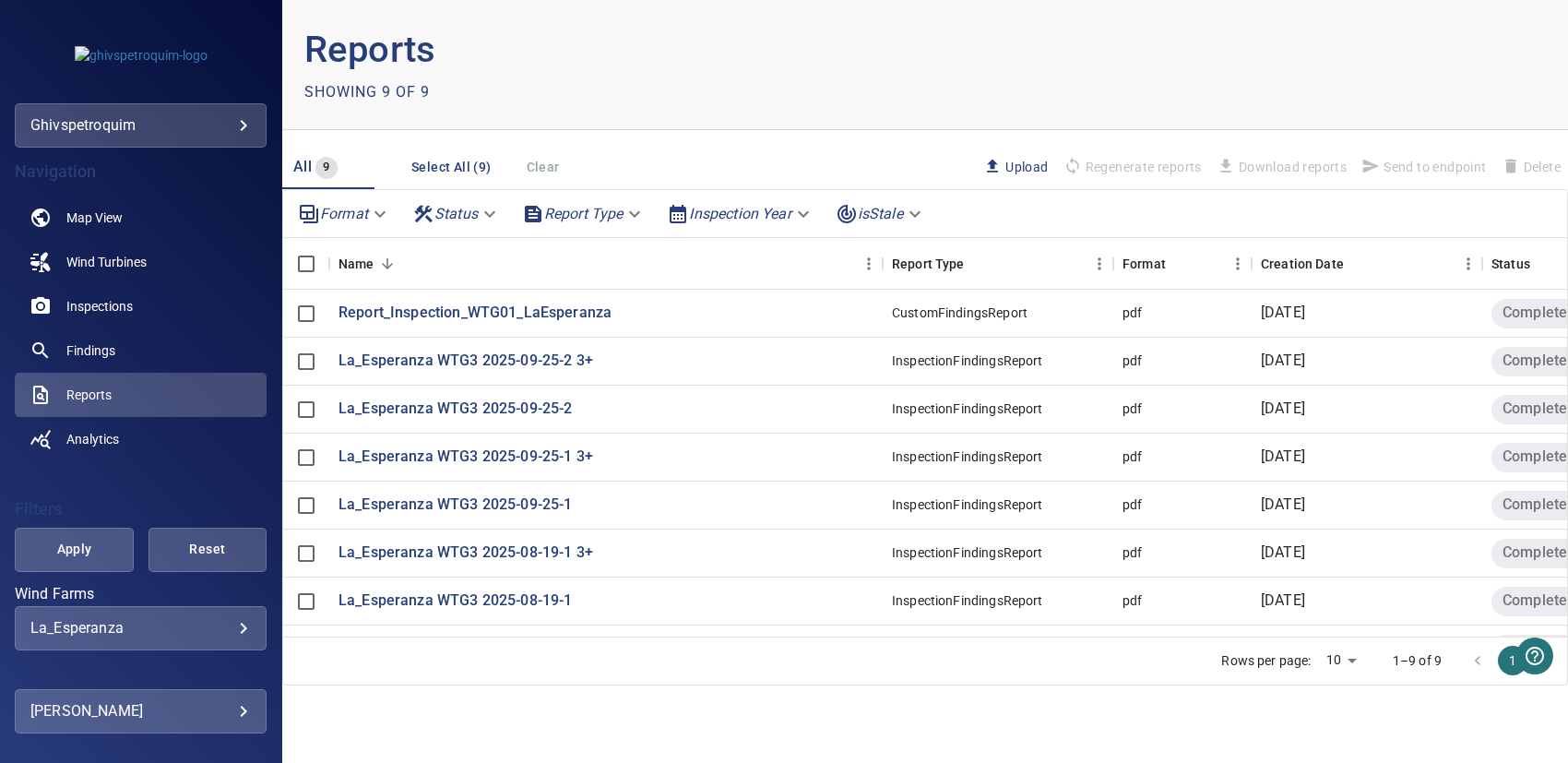
click at [347, 209] on body "**********" at bounding box center [784, 382] width 1568 height 763
click at [298, 209] on li "pdf" at bounding box center [343, 212] width 107 height 34
type input "***"
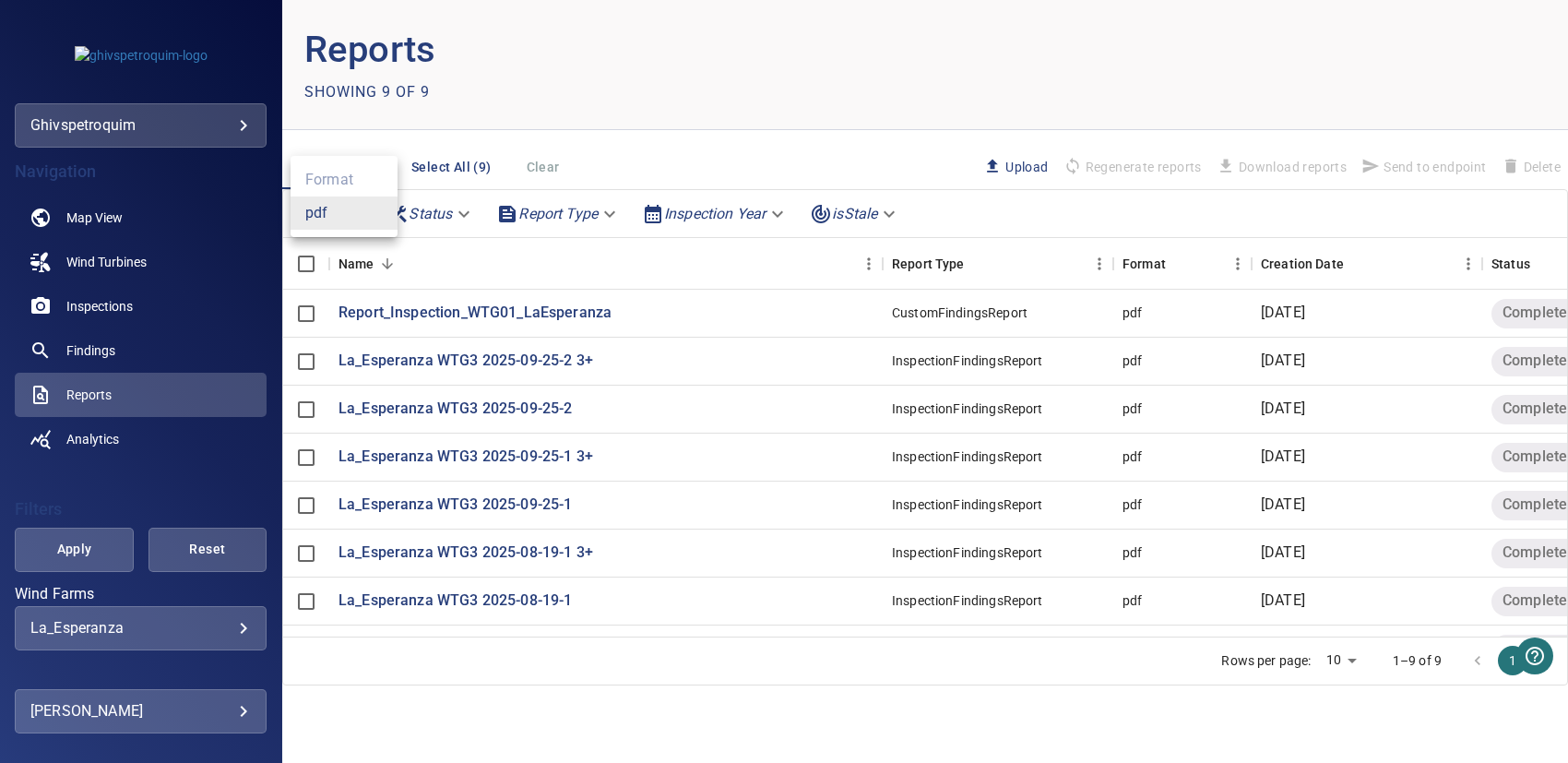
click at [331, 213] on li "pdf" at bounding box center [343, 212] width 107 height 34
click at [539, 253] on div at bounding box center [784, 382] width 1568 height 763
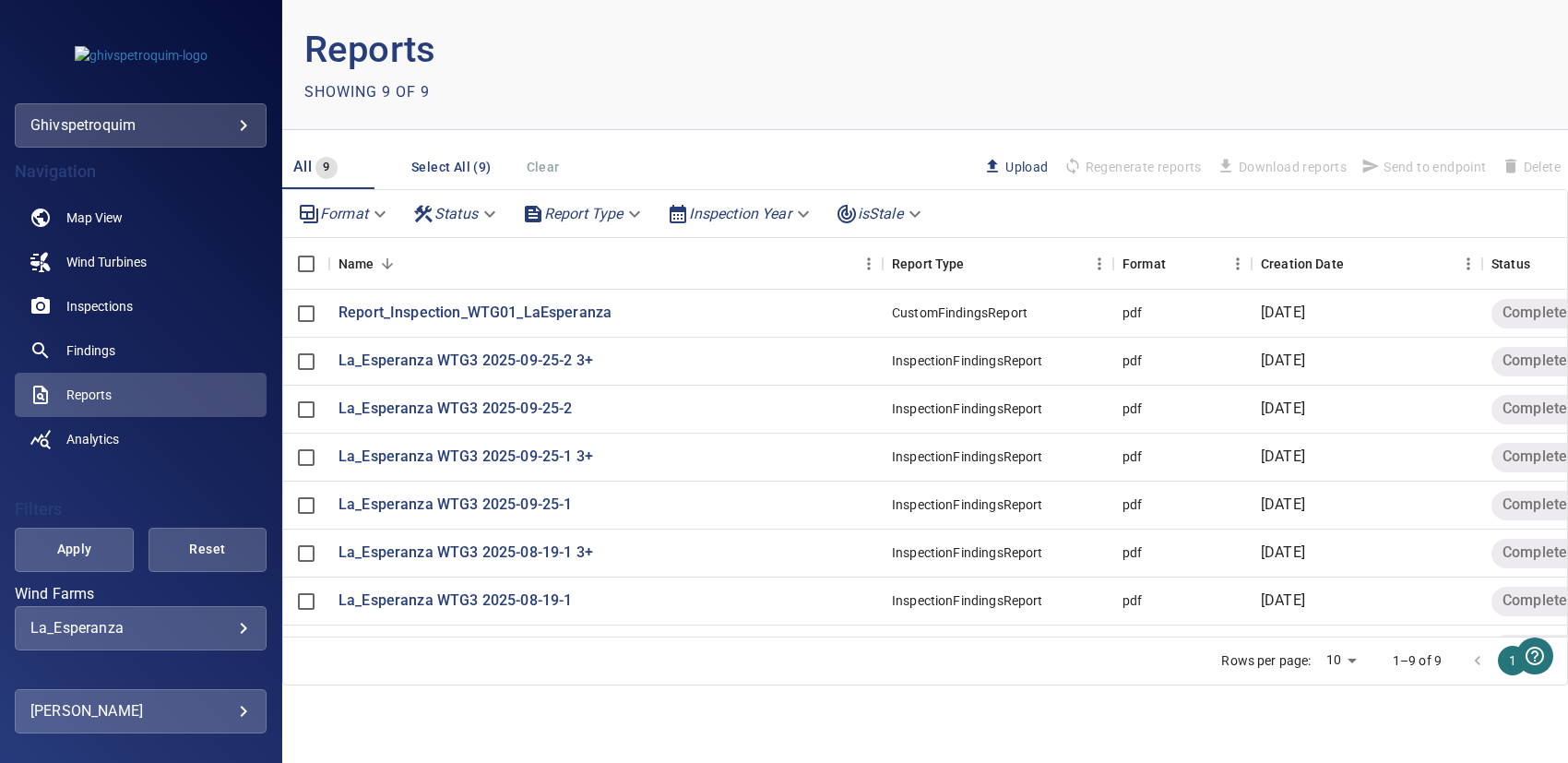
click at [473, 221] on body "**********" at bounding box center [784, 382] width 1568 height 763
click at [473, 213] on li "Completed" at bounding box center [456, 212] width 103 height 34
type input "*********"
click at [605, 208] on div at bounding box center [784, 382] width 1568 height 763
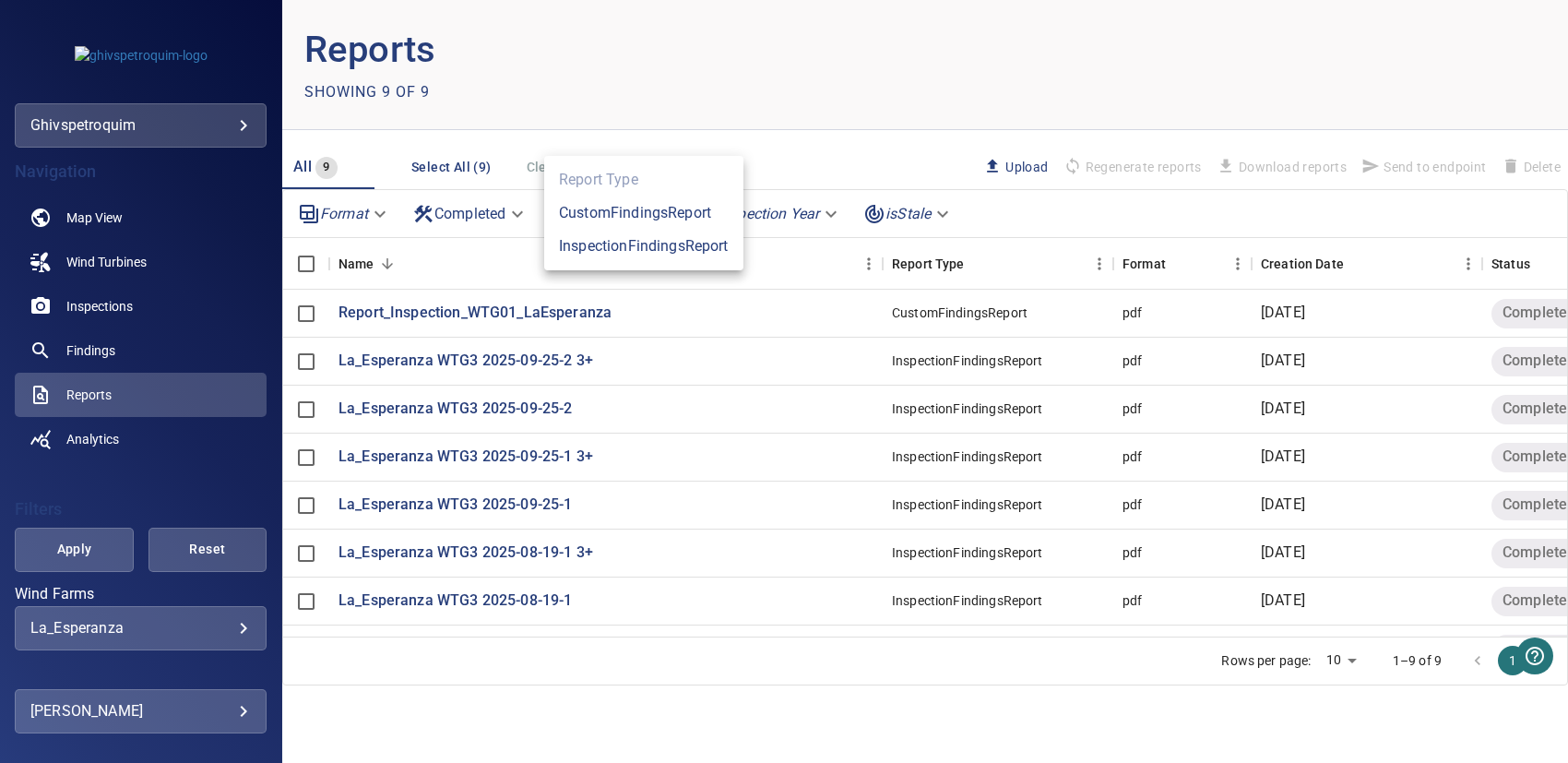
click at [631, 208] on body "**********" at bounding box center [784, 382] width 1568 height 763
click at [593, 251] on li "InspectionFindingsReport" at bounding box center [643, 246] width 199 height 34
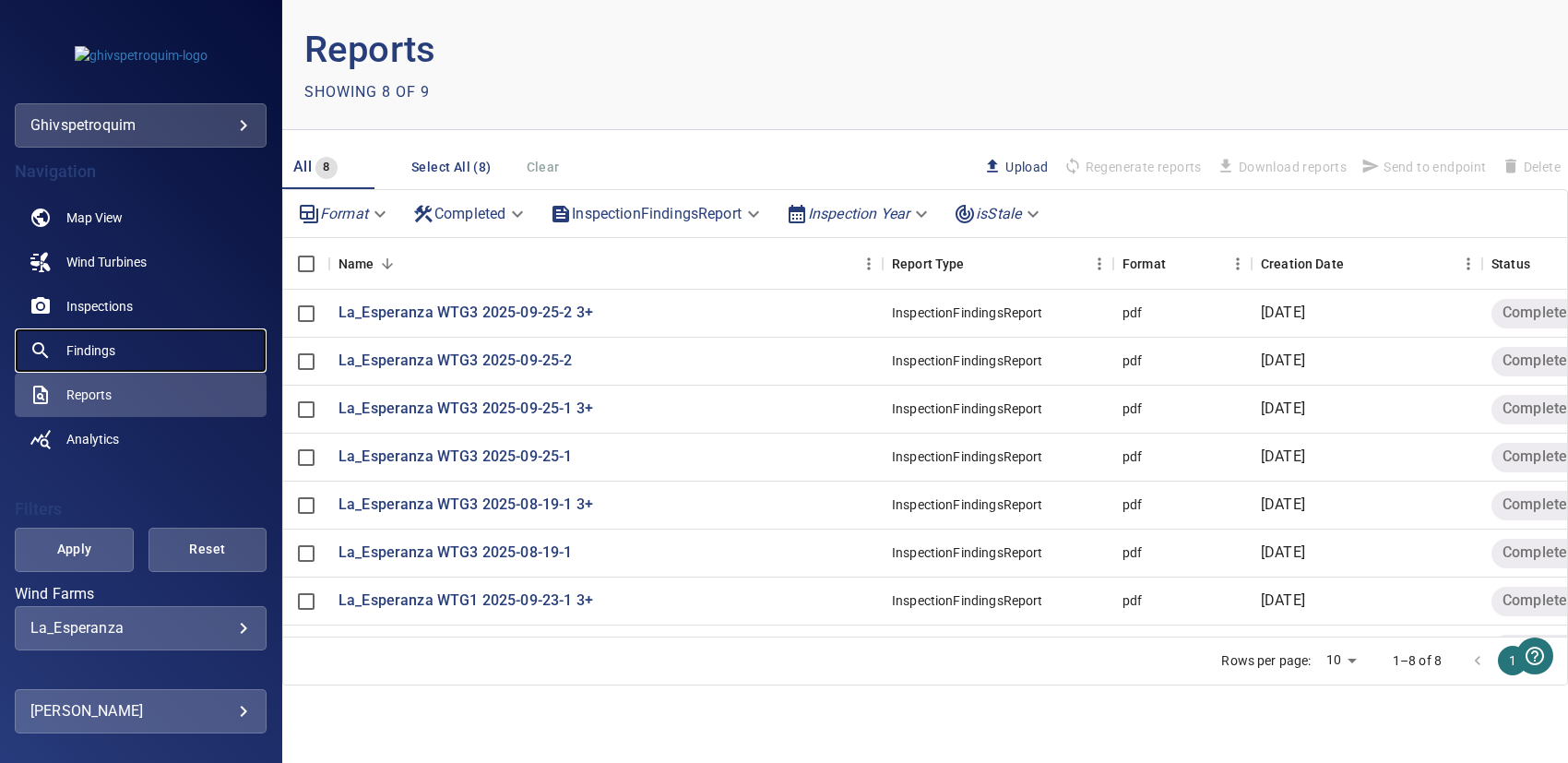
click at [94, 346] on span "Findings" at bounding box center [90, 350] width 49 height 18
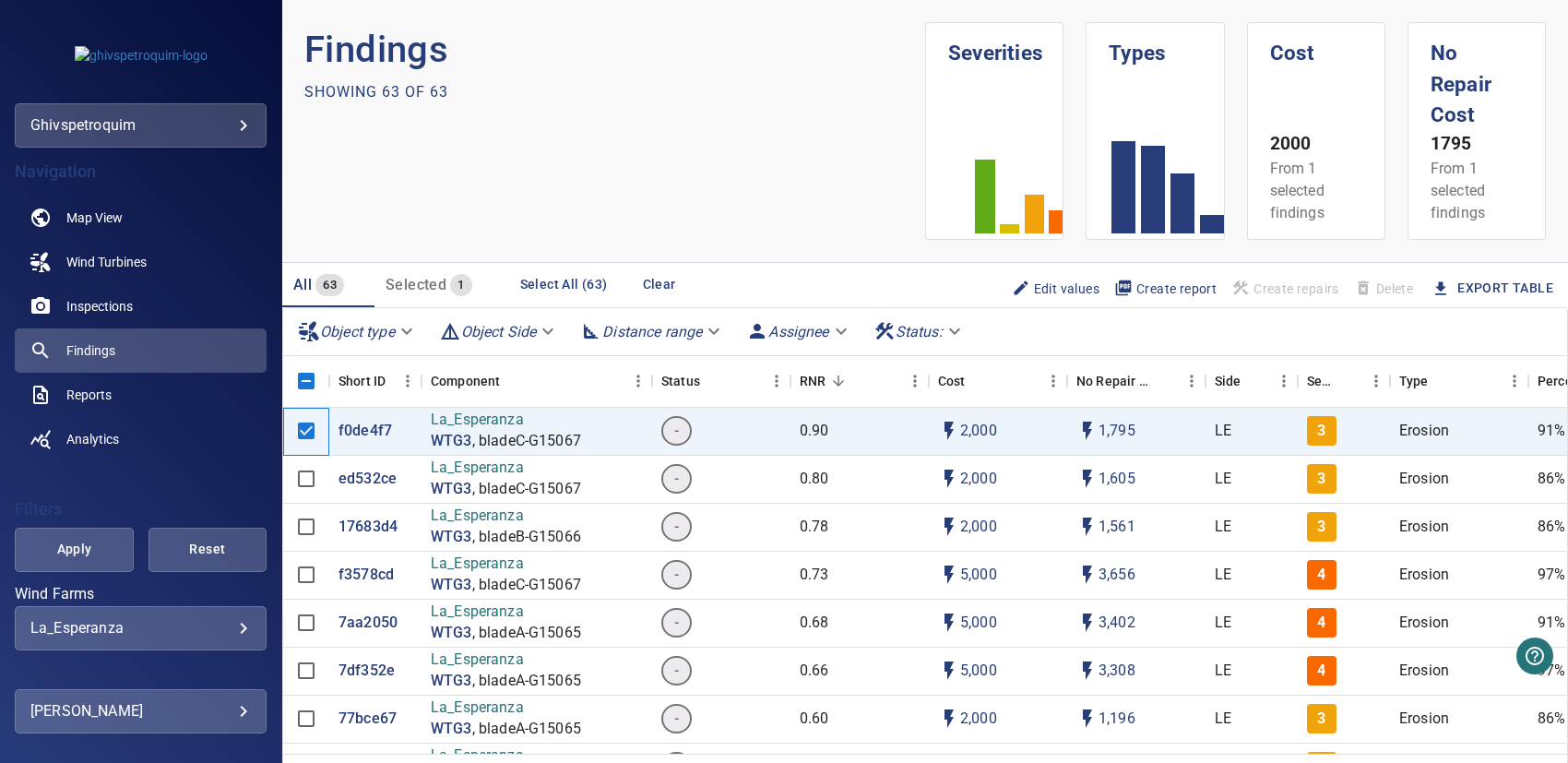
click at [305, 407] on div at bounding box center [307, 431] width 46 height 48
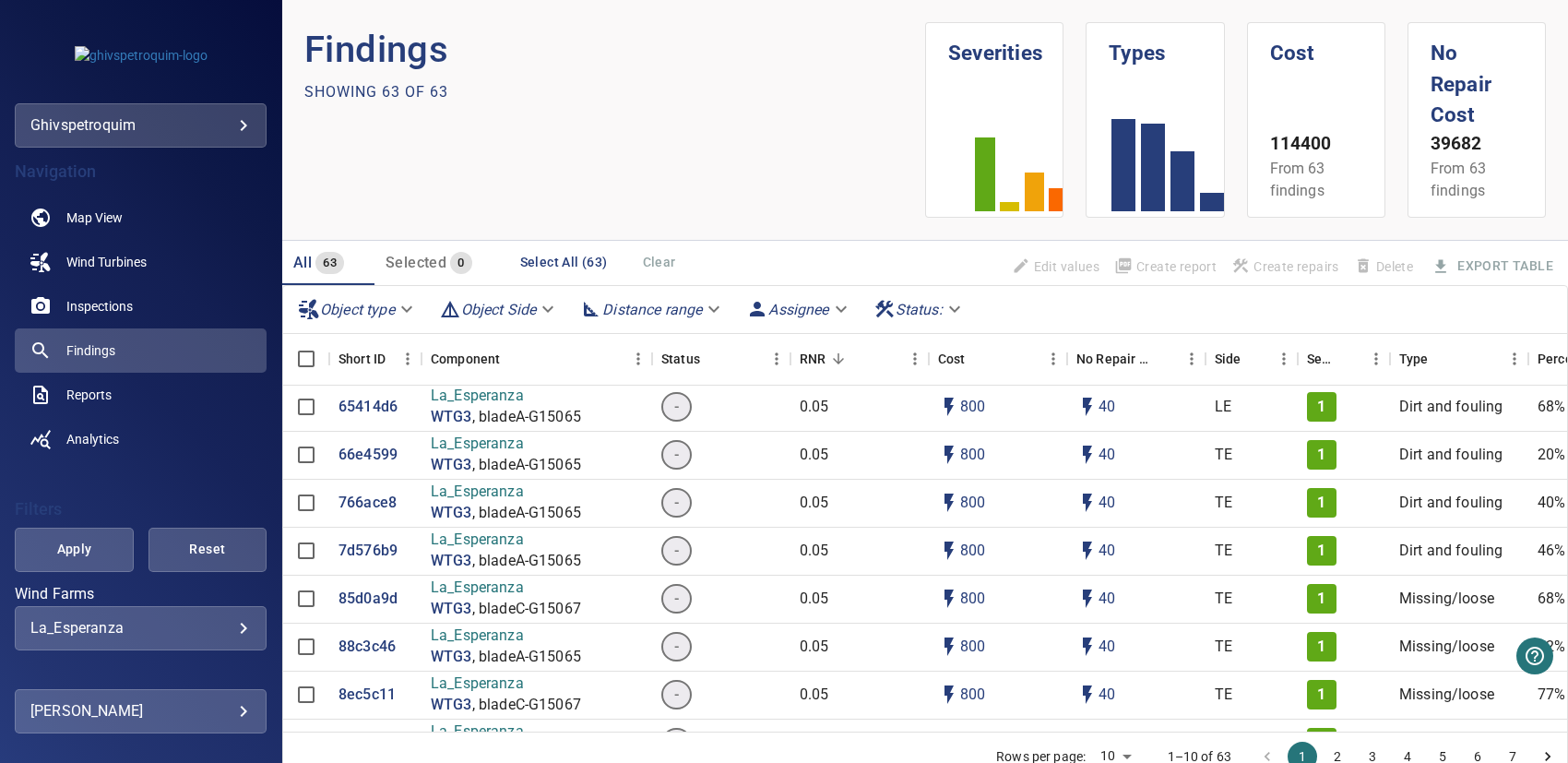
scroll to position [2121, 0]
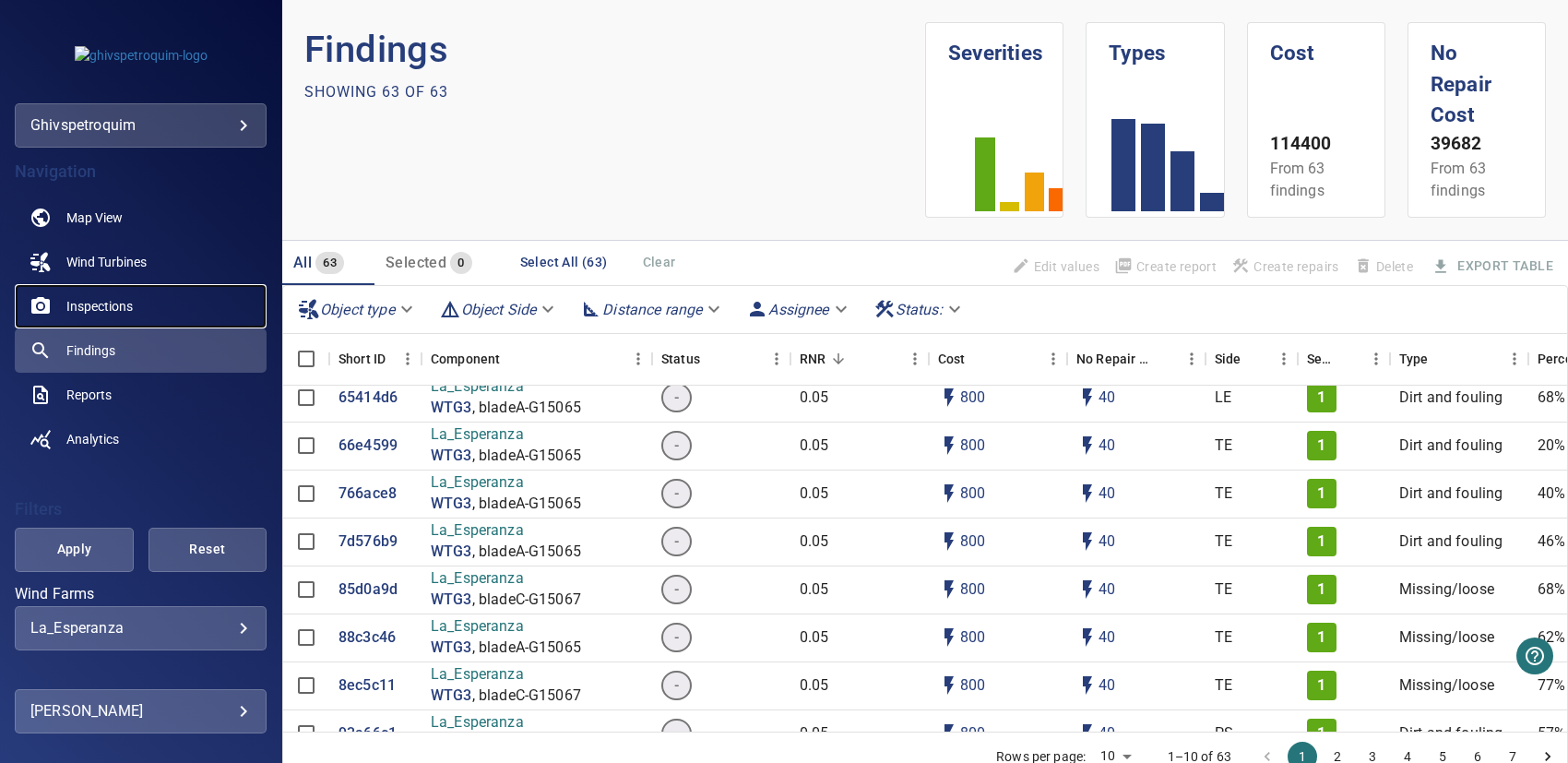
click at [87, 318] on link "Inspections" at bounding box center [140, 307] width 252 height 44
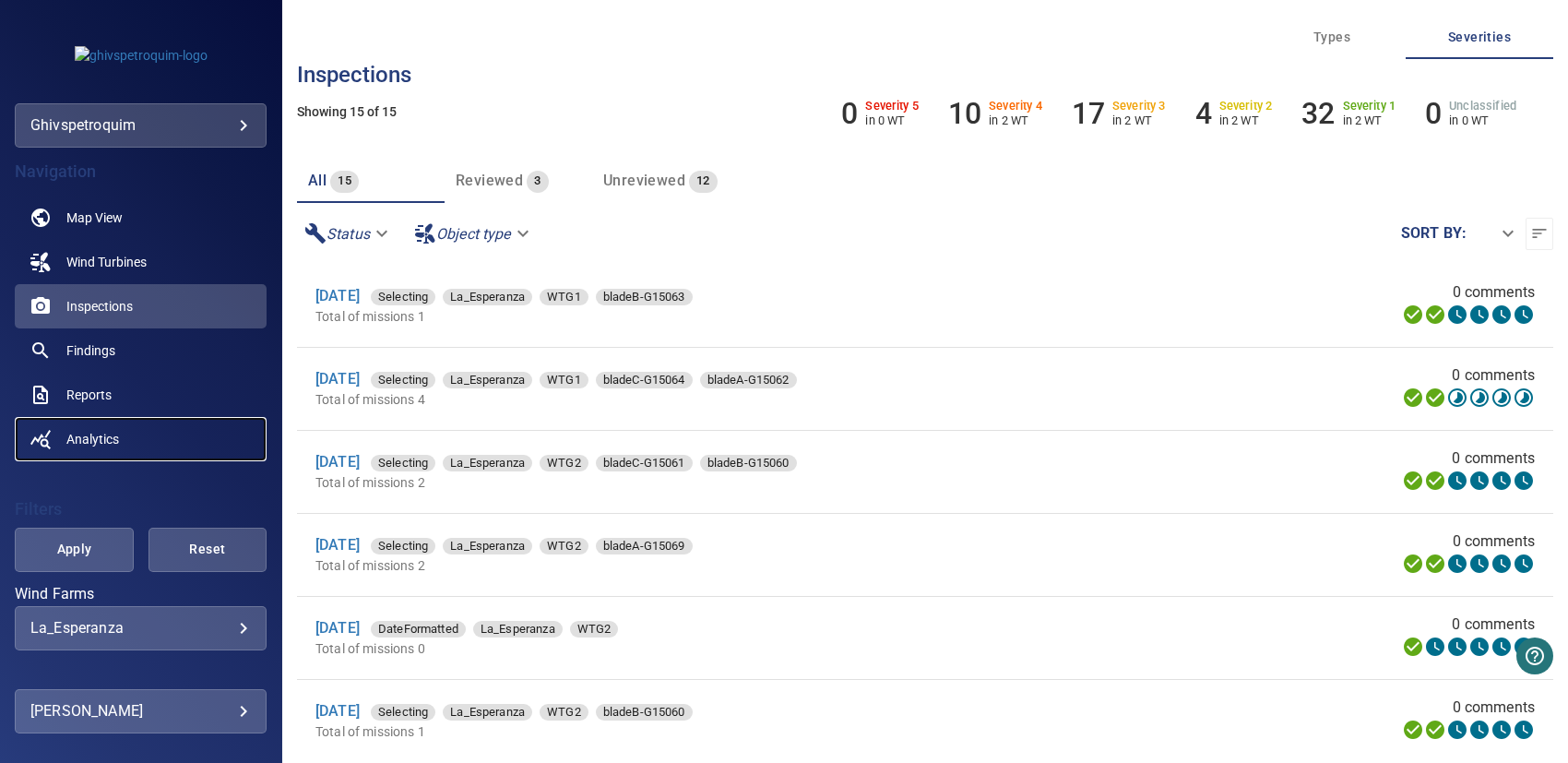
click at [107, 442] on span "Analytics" at bounding box center [92, 438] width 53 height 18
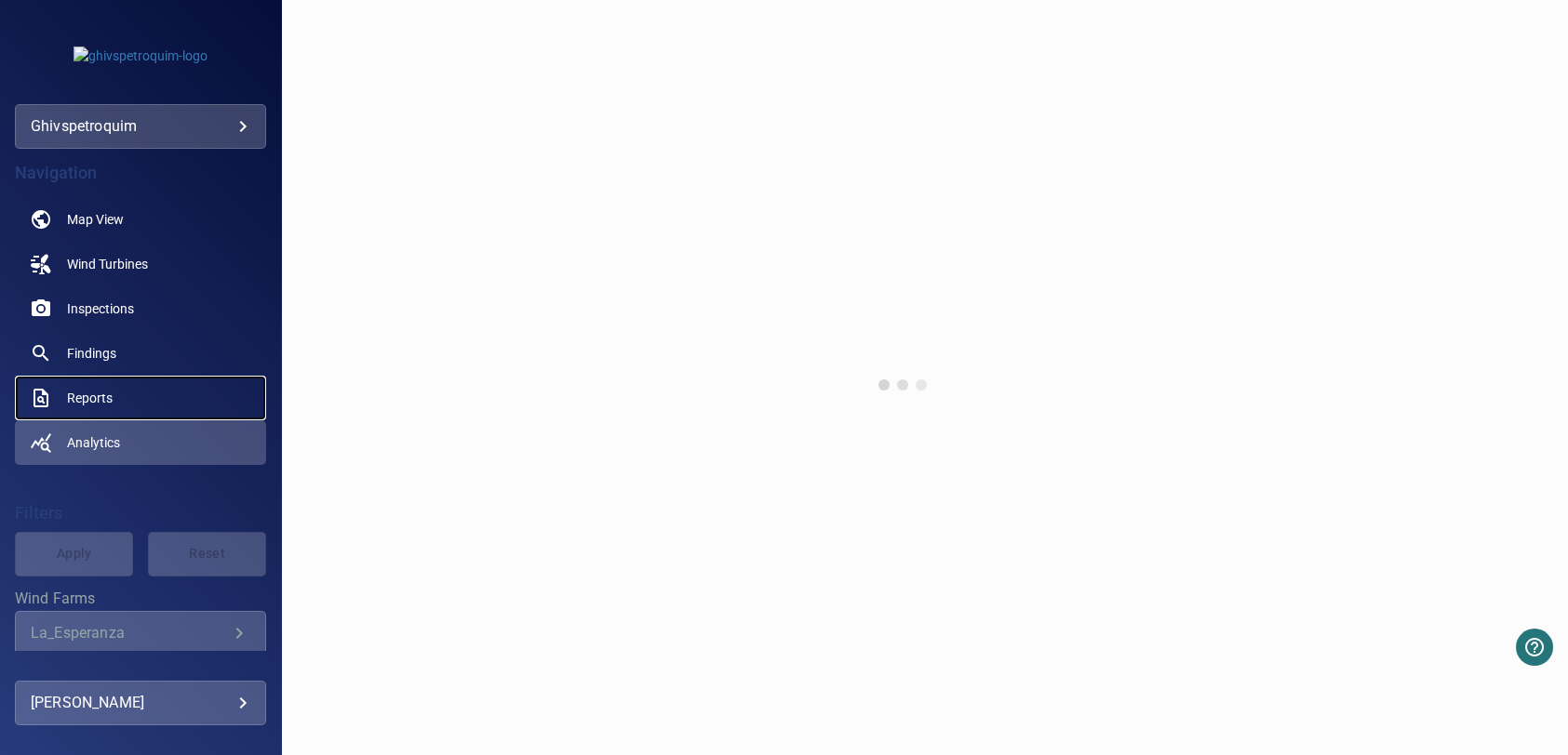
click at [100, 393] on span "Reports" at bounding box center [89, 397] width 46 height 18
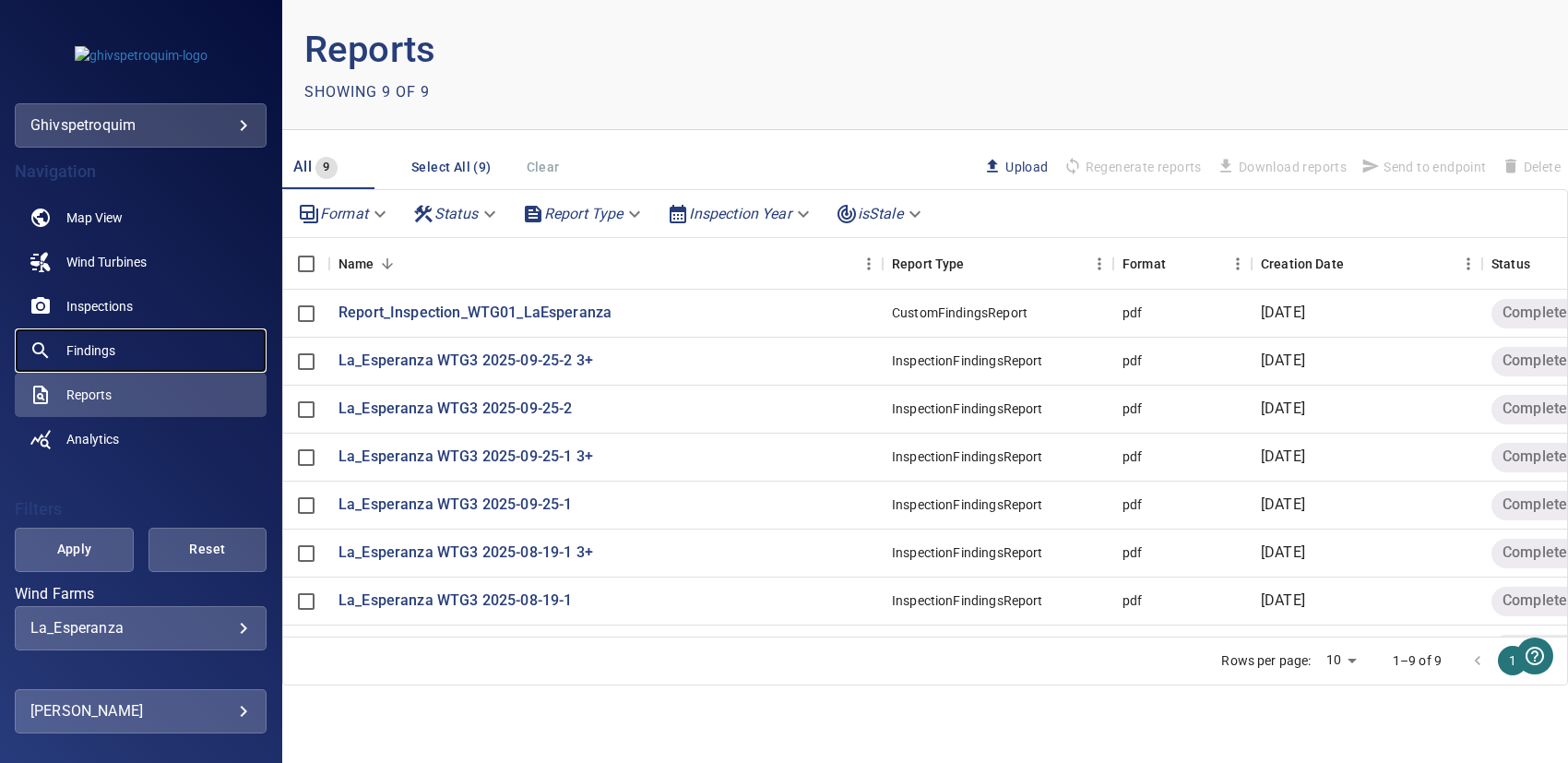
click at [99, 343] on span "Findings" at bounding box center [90, 350] width 49 height 18
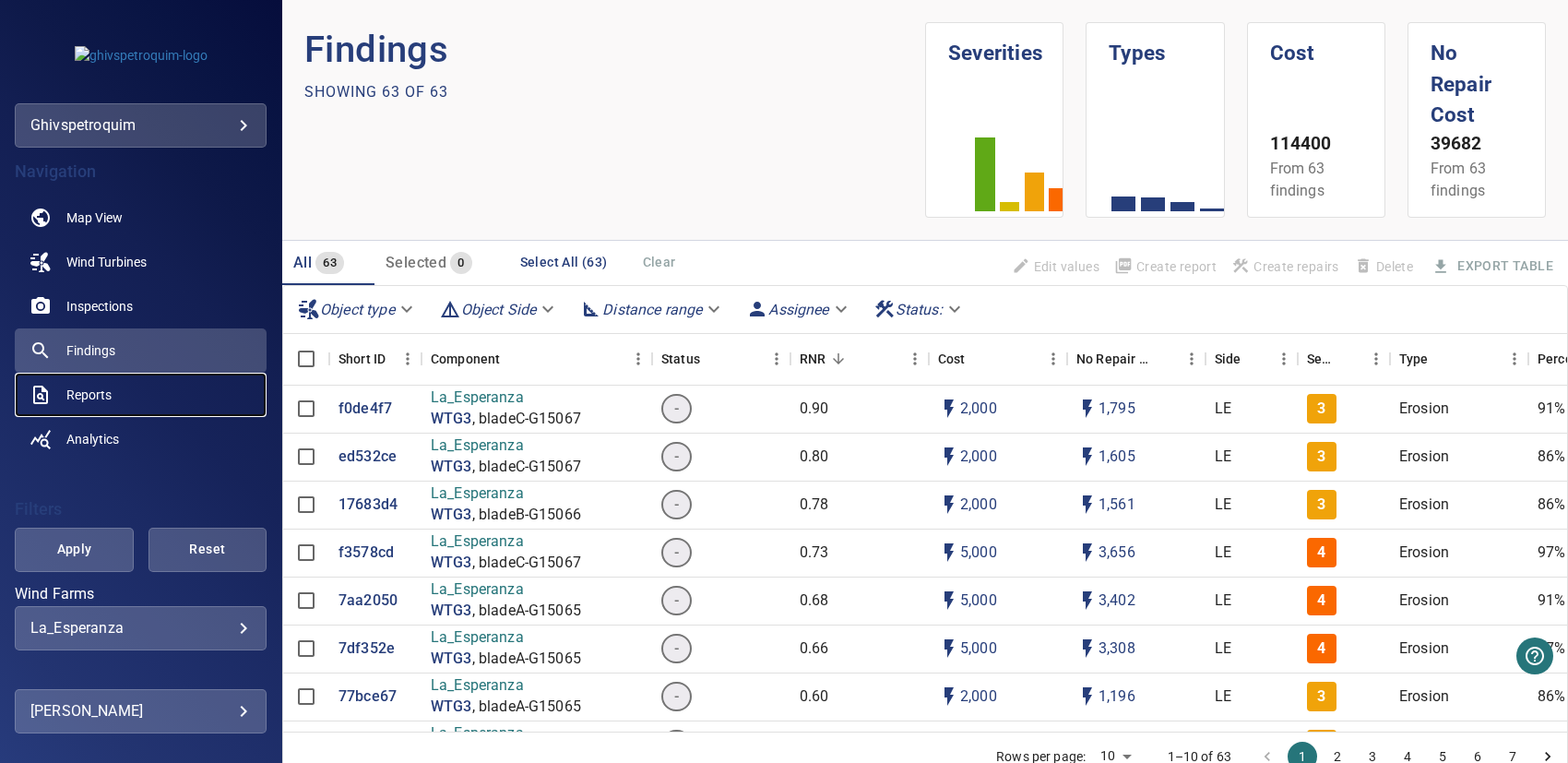
click at [78, 395] on span "Reports" at bounding box center [88, 394] width 45 height 18
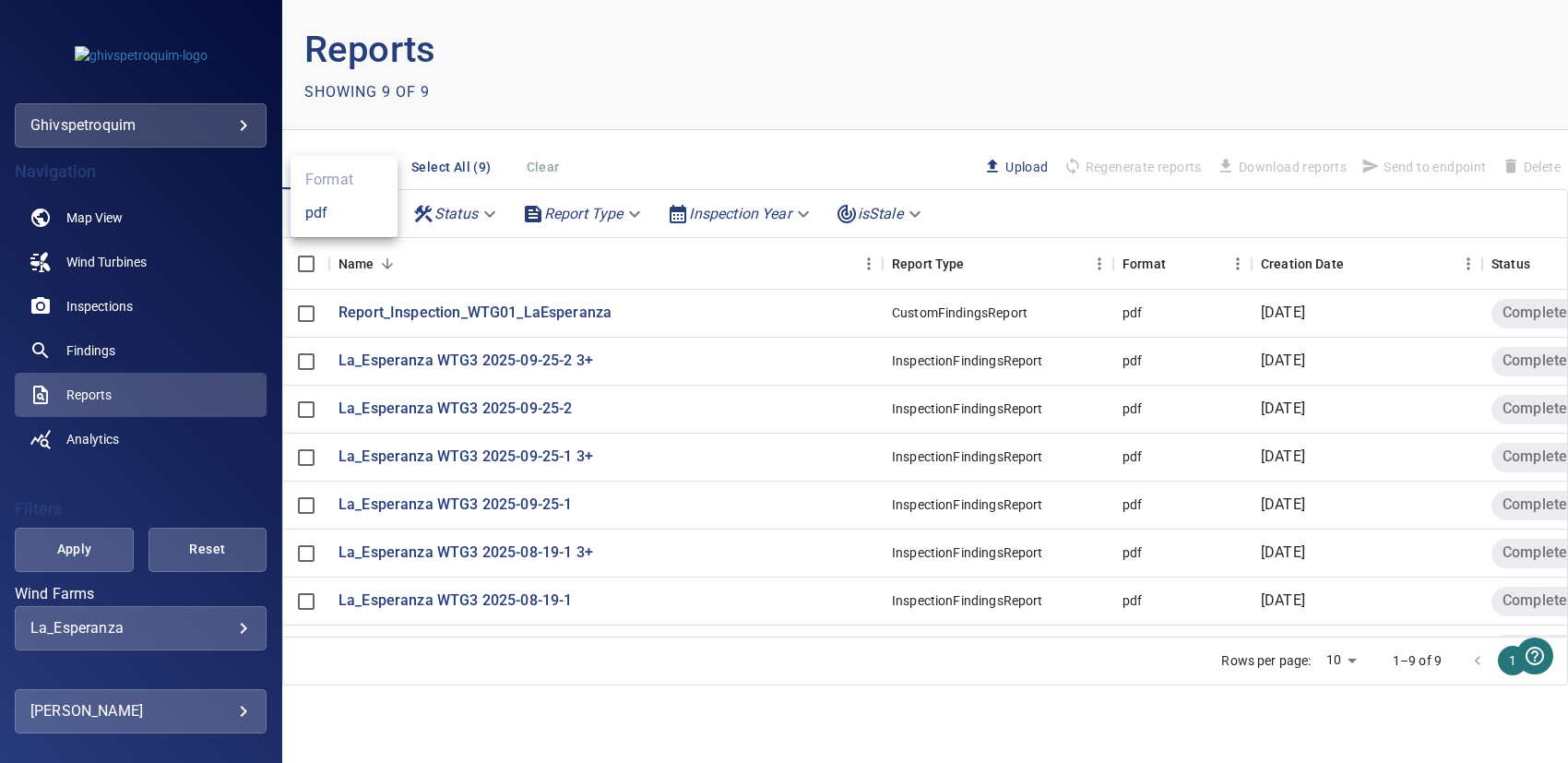
click at [376, 209] on body "**********" at bounding box center [784, 382] width 1568 height 763
click at [329, 209] on li "pdf" at bounding box center [343, 212] width 107 height 34
type input "***"
click at [404, 309] on div at bounding box center [784, 382] width 1568 height 763
click at [1284, 158] on span "Download reports" at bounding box center [1282, 166] width 145 height 32
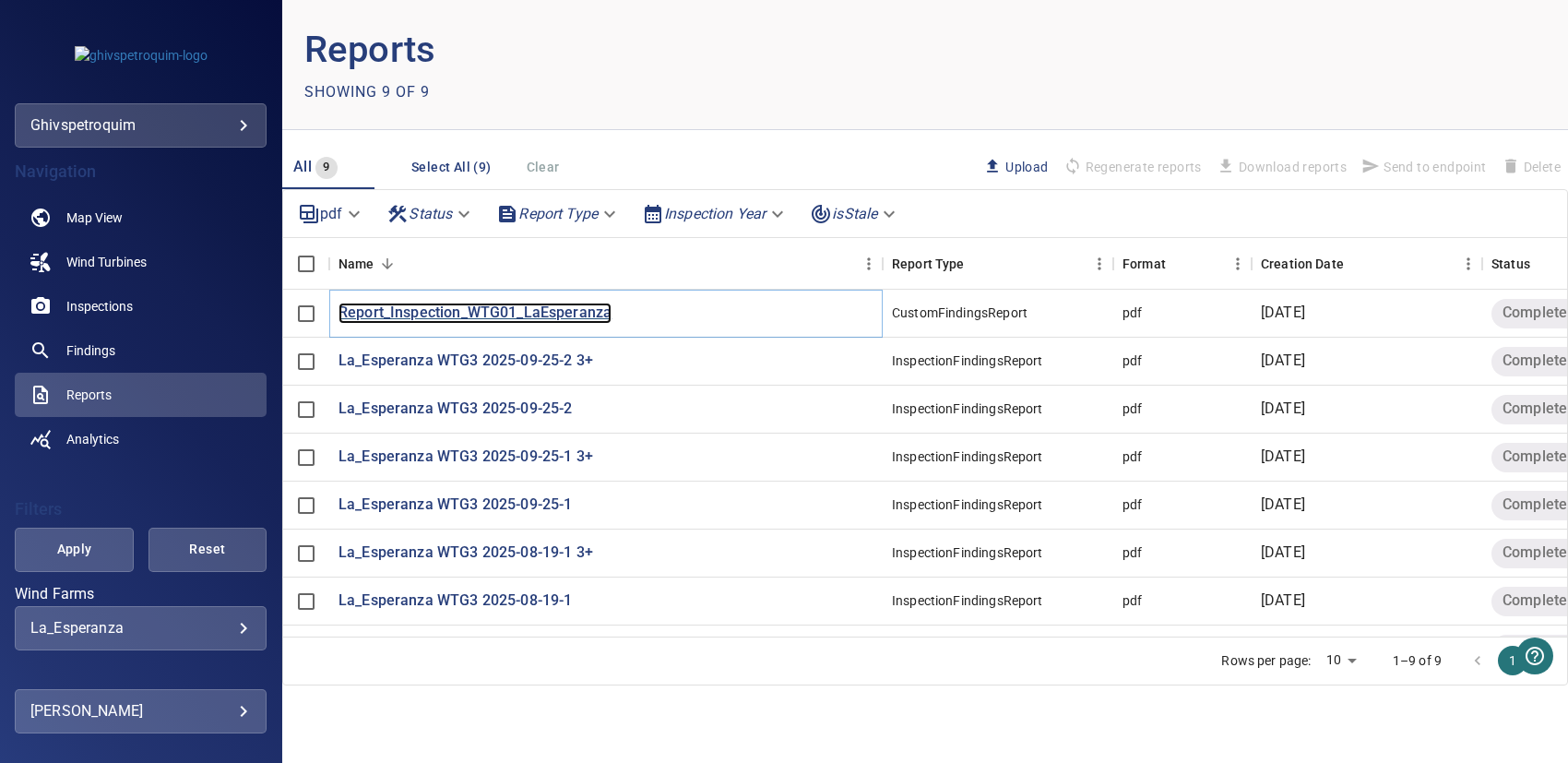
click at [467, 310] on p "Report_Inspection_WTG01_LaEsperanza" at bounding box center [475, 313] width 273 height 21
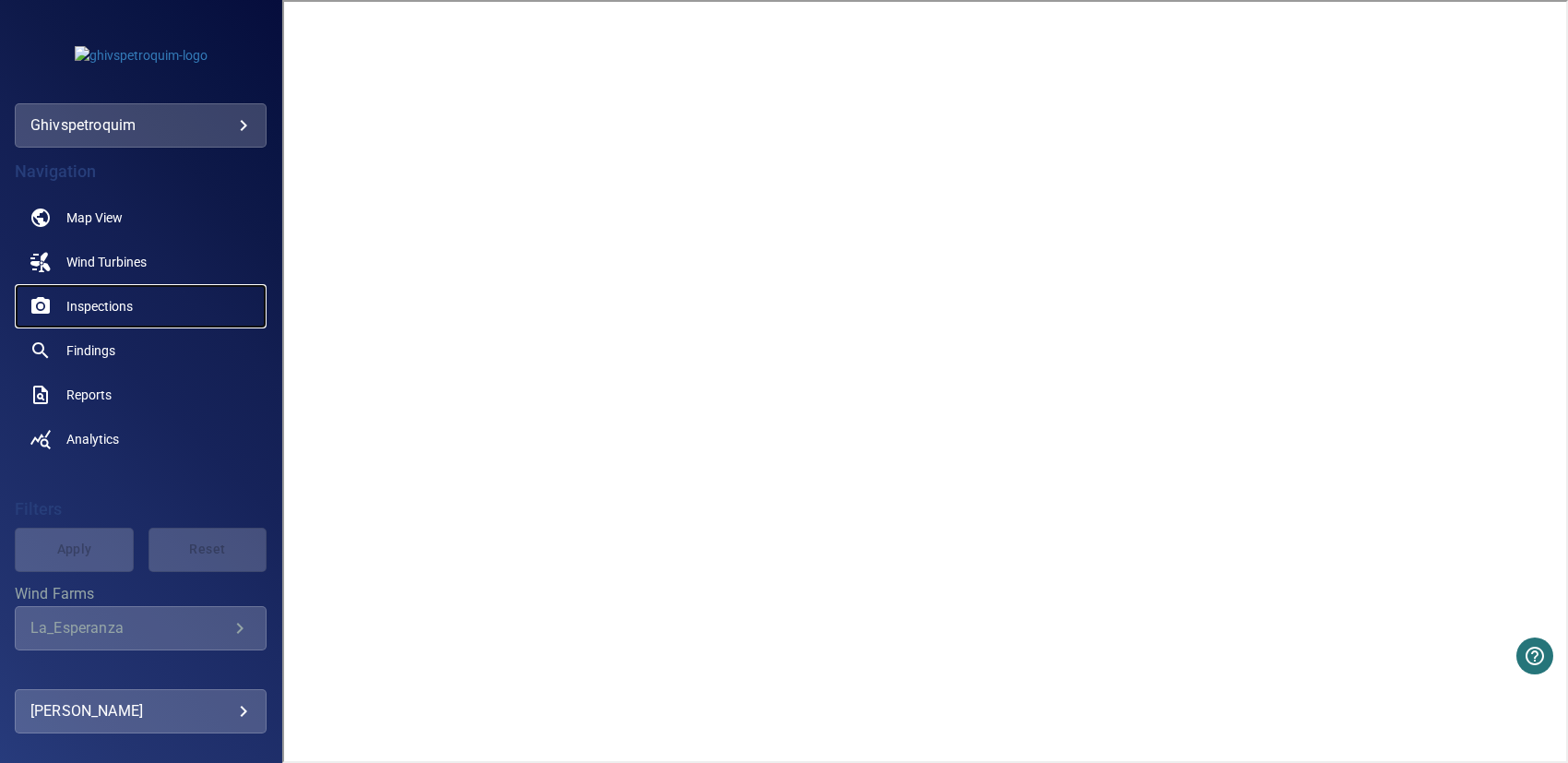
click at [103, 306] on span "Inspections" at bounding box center [99, 306] width 66 height 18
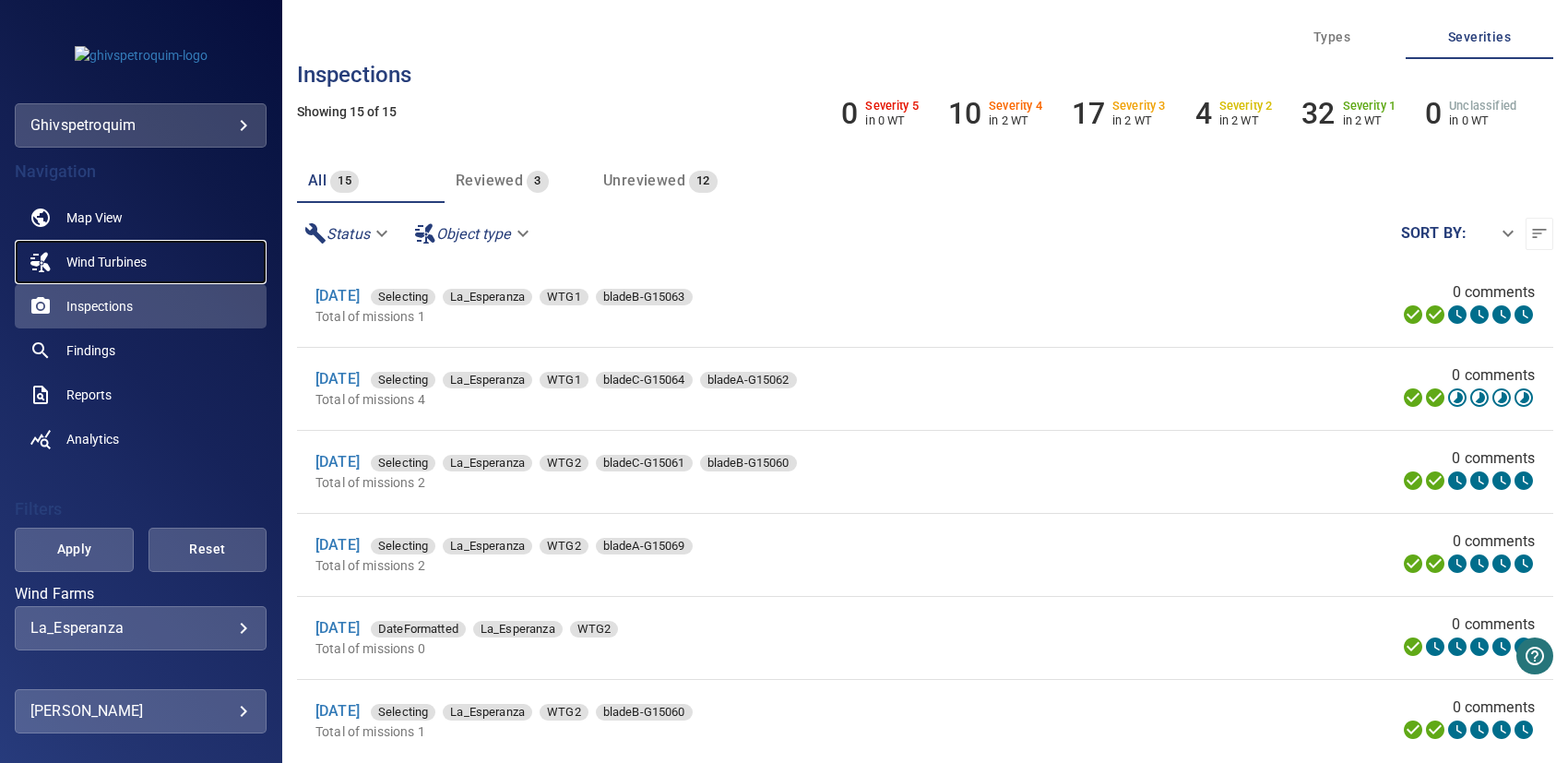
click at [94, 282] on link "Wind Turbines" at bounding box center [140, 261] width 252 height 44
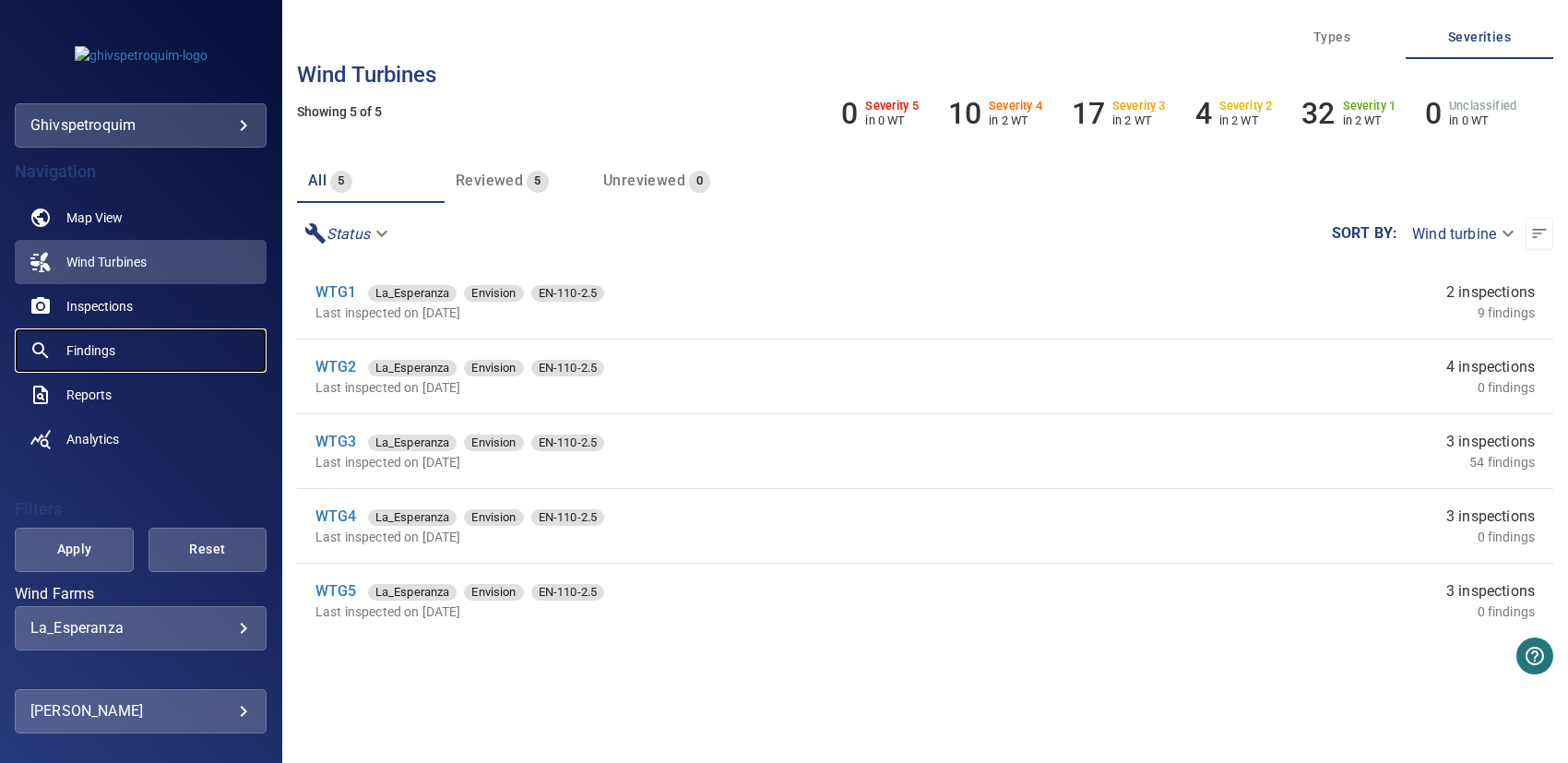
click at [96, 346] on span "Findings" at bounding box center [90, 350] width 49 height 18
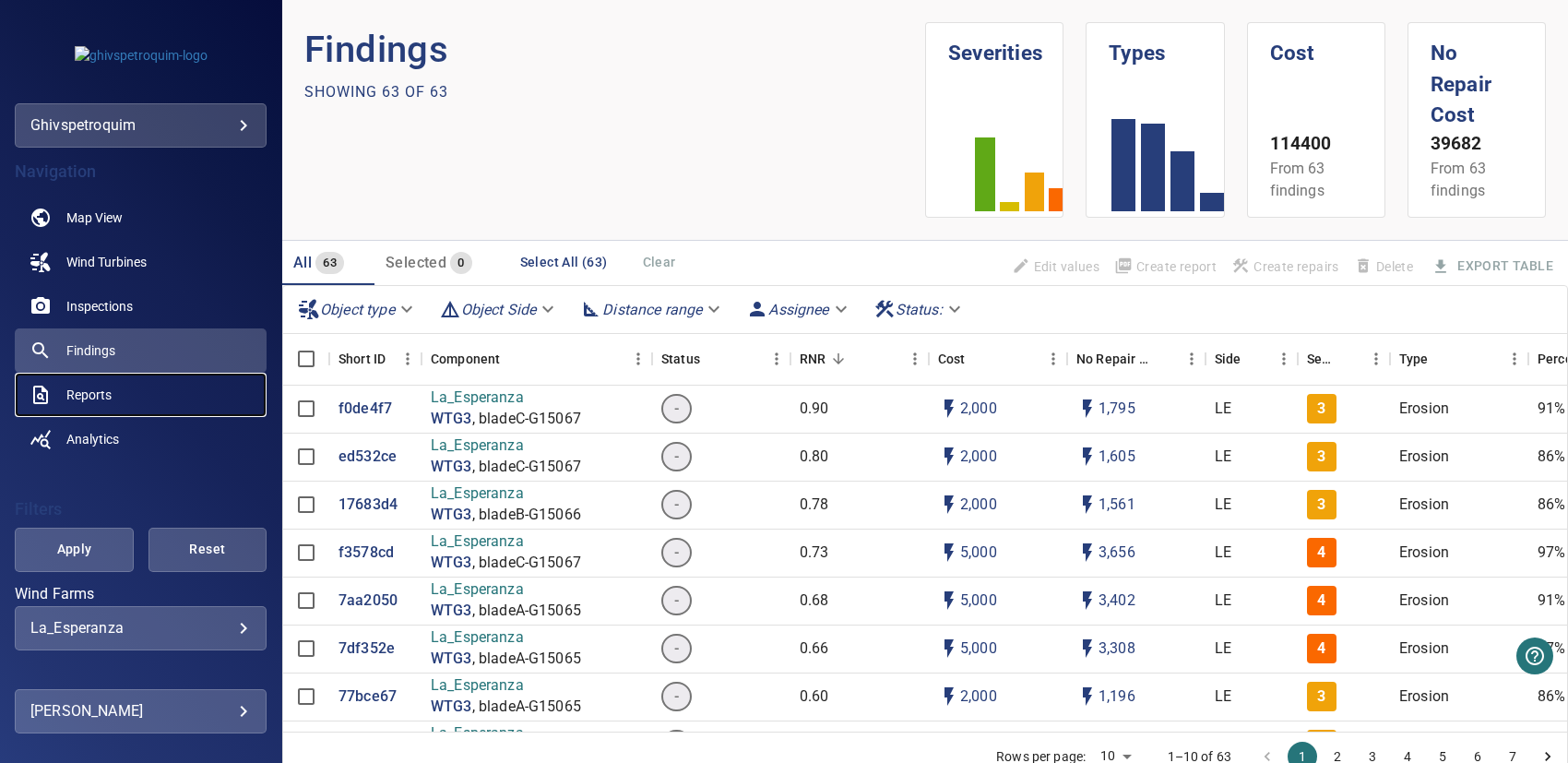
click at [94, 389] on span "Reports" at bounding box center [88, 394] width 45 height 18
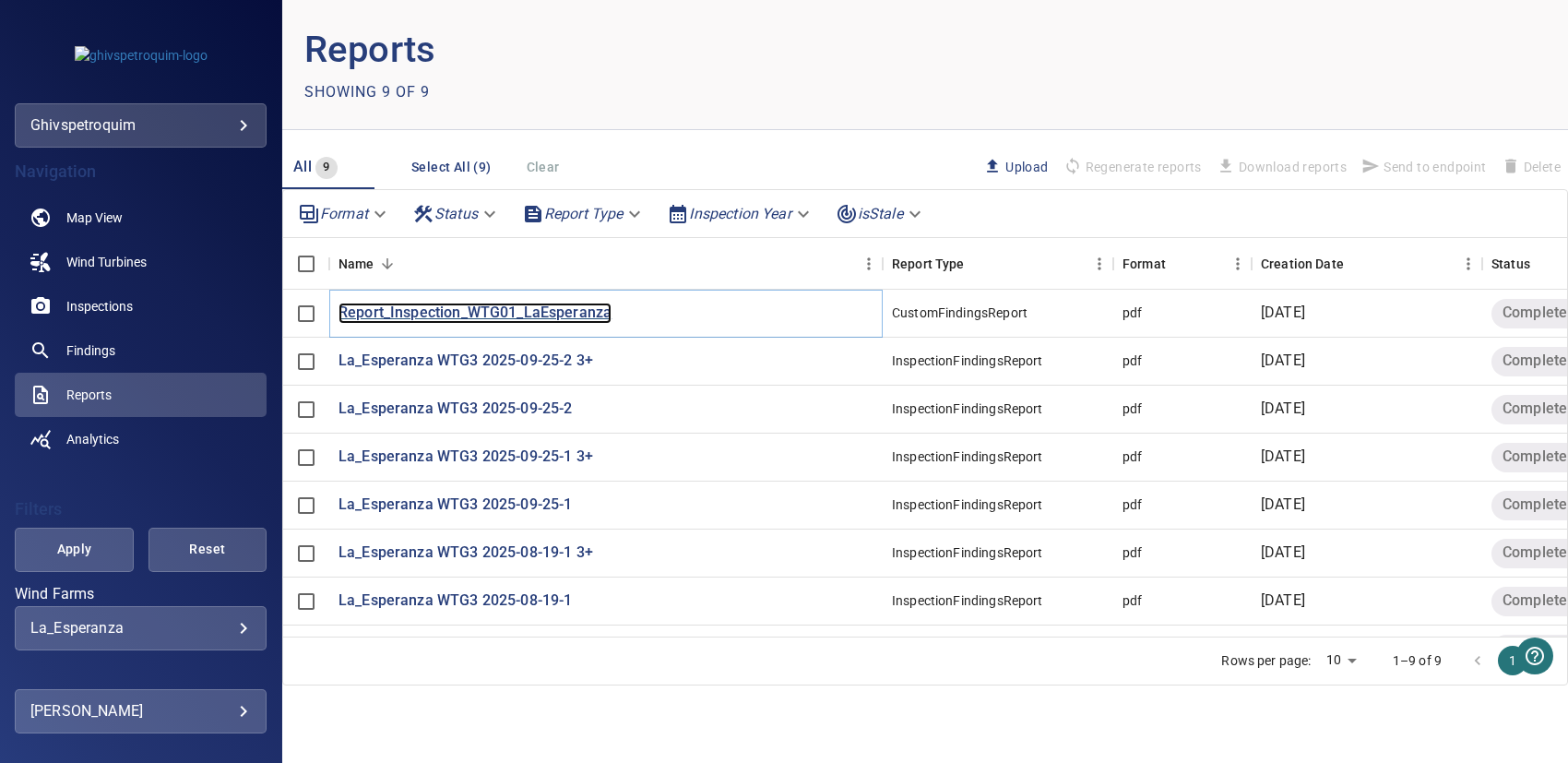
click at [438, 313] on p "Report_Inspection_WTG01_LaEsperanza" at bounding box center [475, 313] width 273 height 21
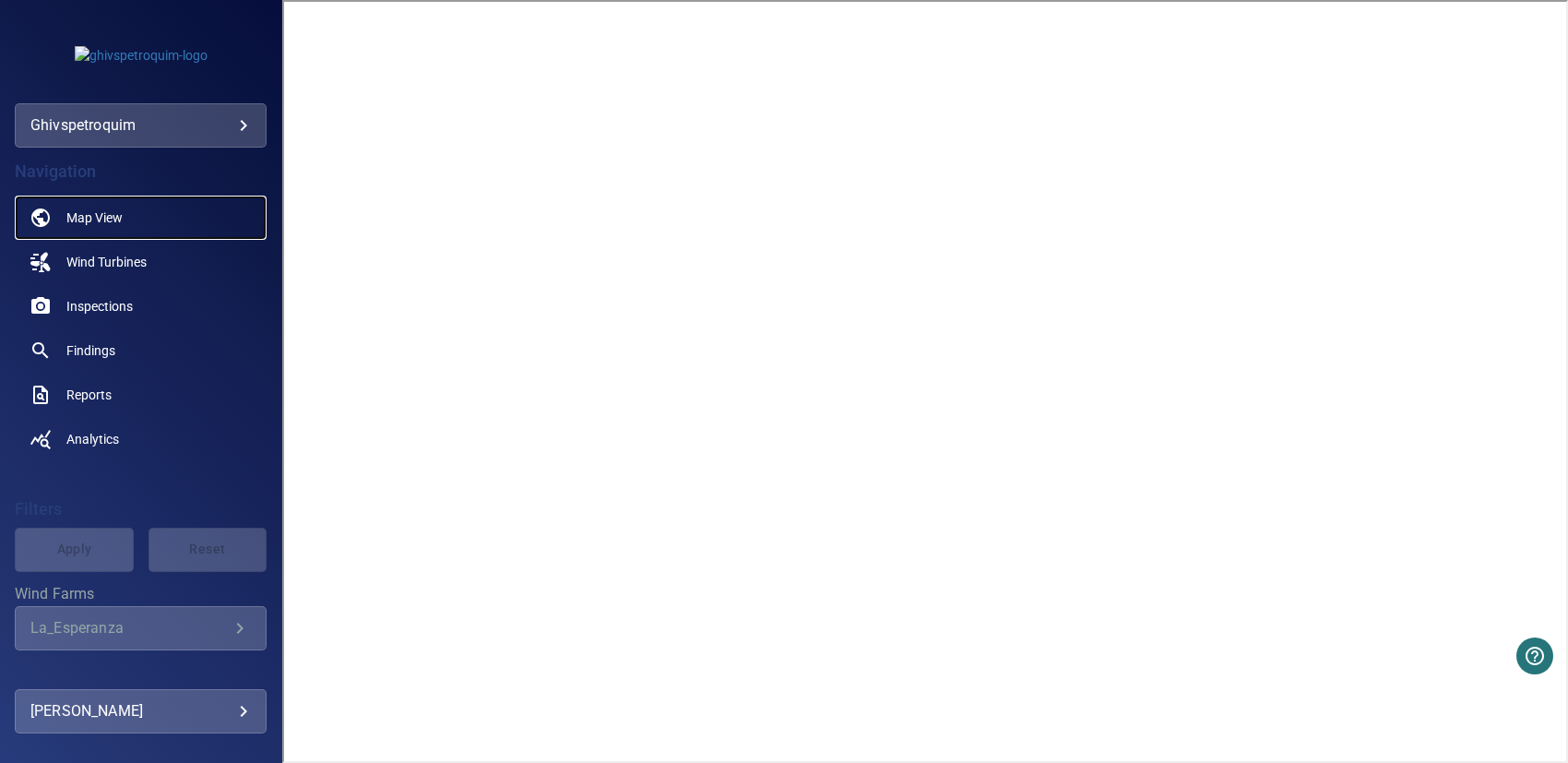
click at [87, 218] on span "Map View" at bounding box center [94, 217] width 57 height 18
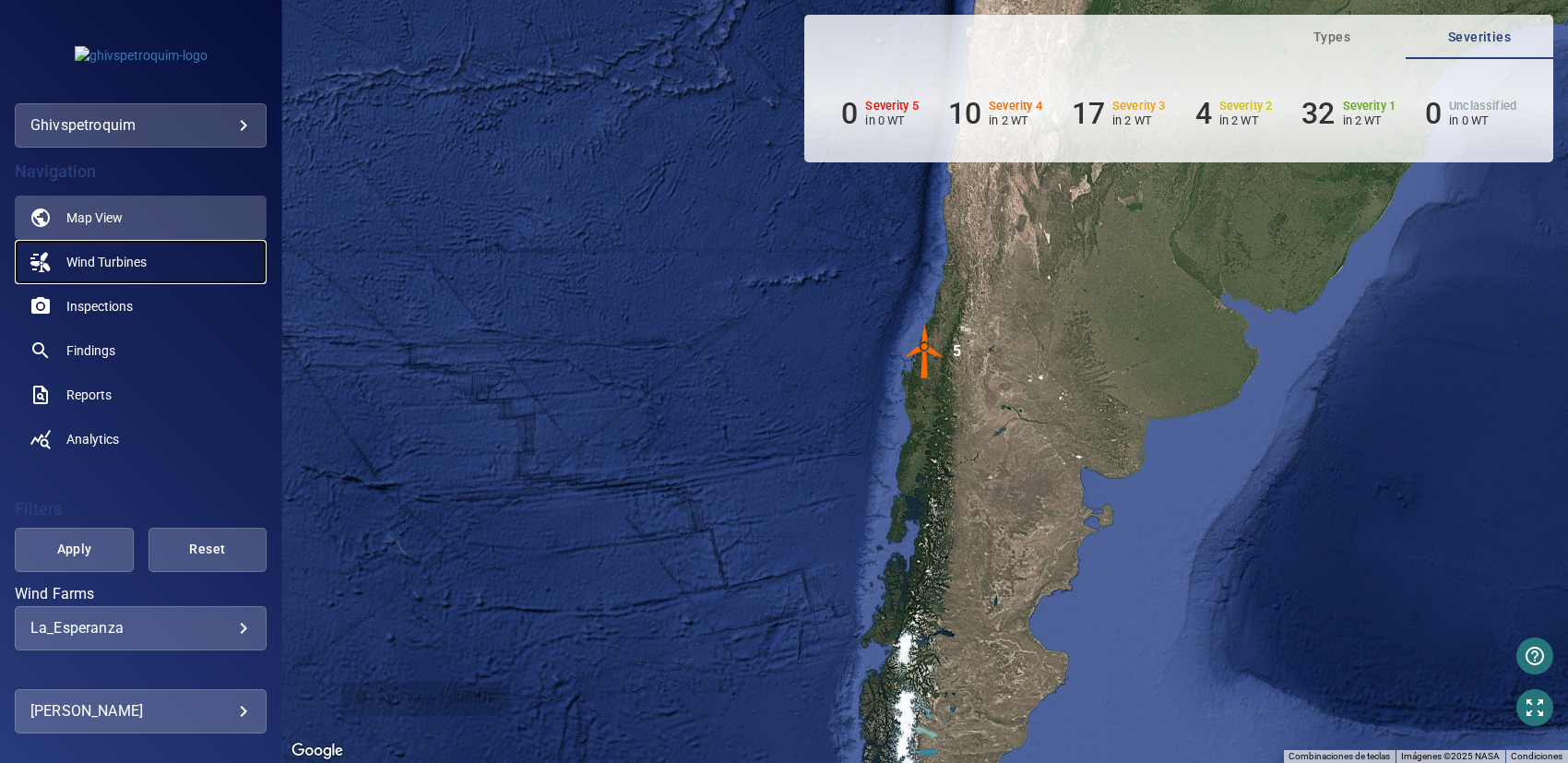
click at [91, 247] on link "Wind Turbines" at bounding box center [140, 261] width 252 height 44
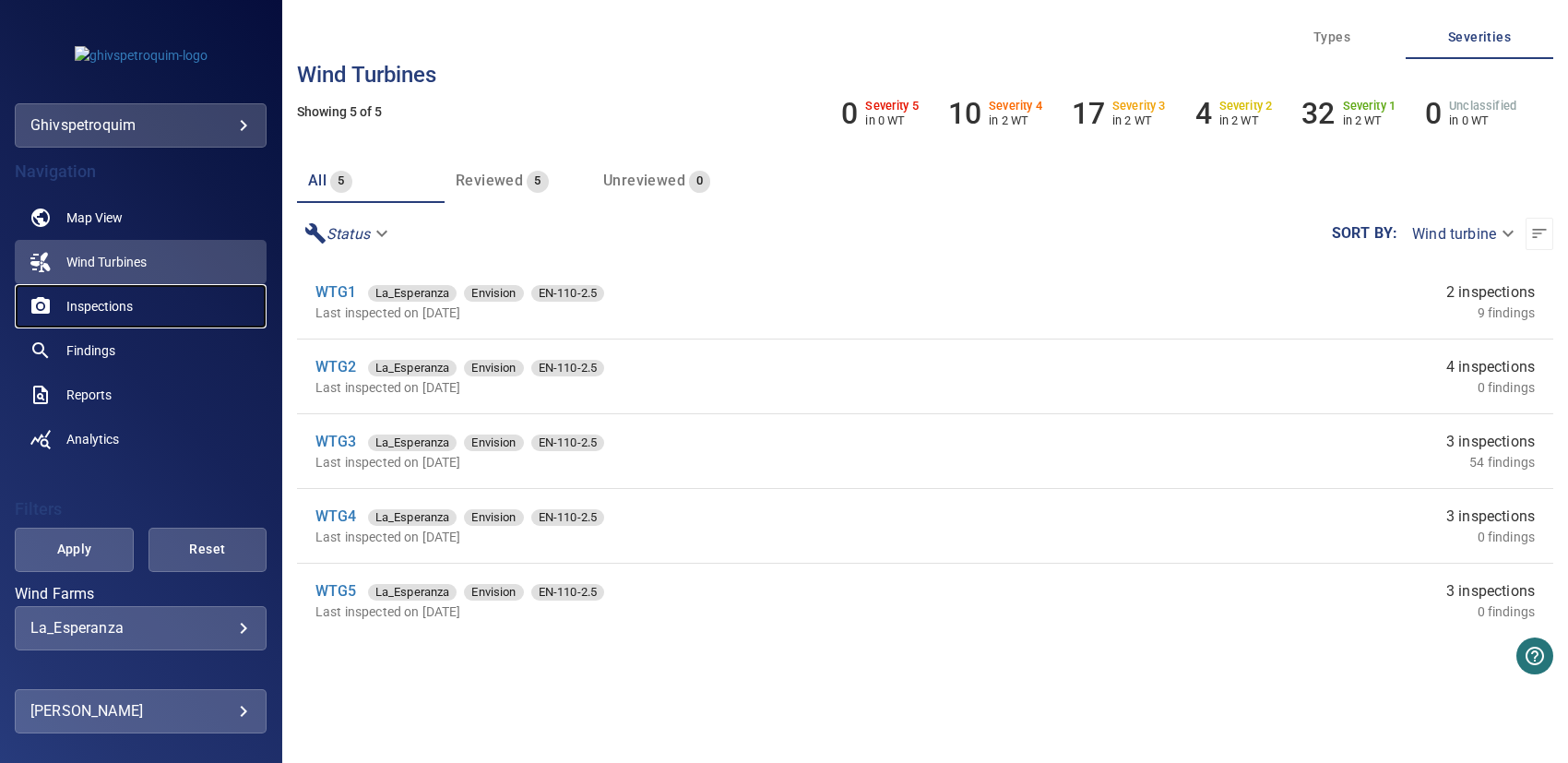
click at [112, 300] on span "Inspections" at bounding box center [99, 306] width 66 height 18
